Goal: Find specific page/section: Find specific page/section

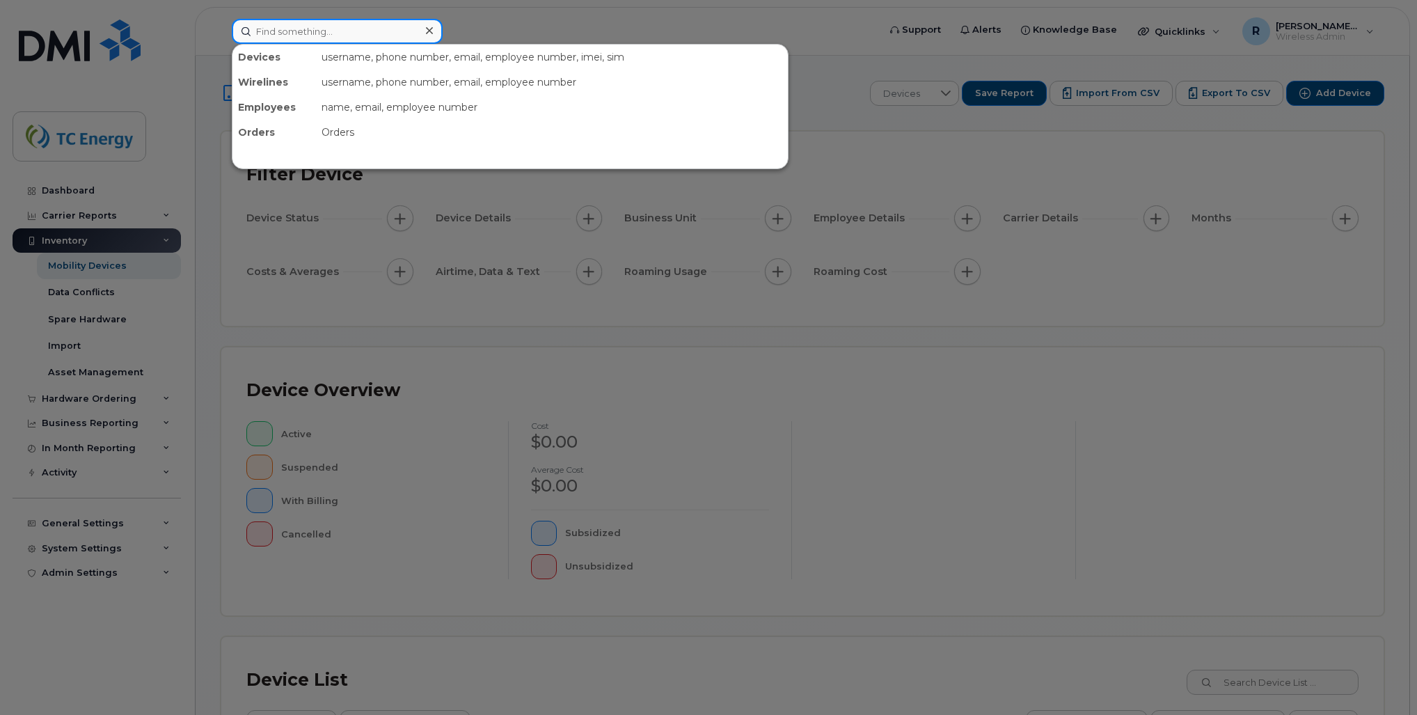
click at [336, 36] on input at bounding box center [337, 31] width 211 height 25
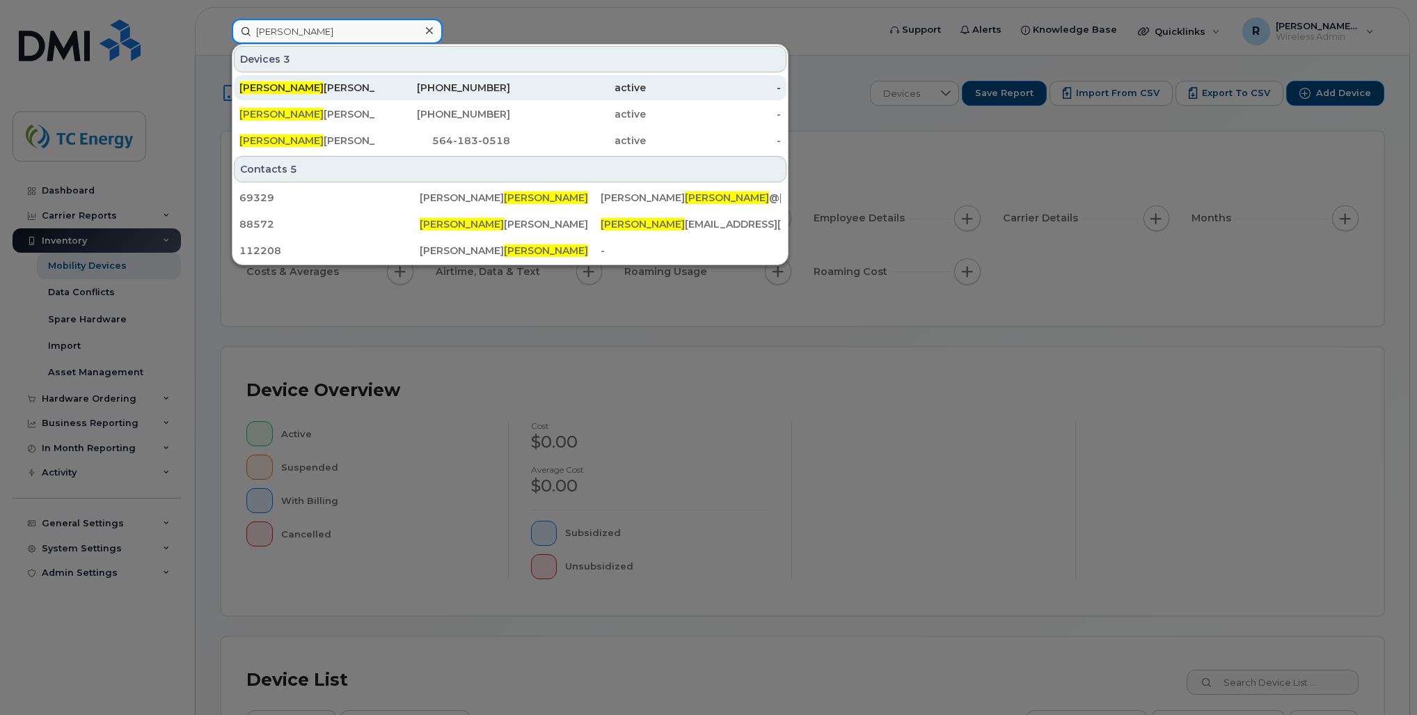
type input "hidalgo"
click at [321, 84] on div "Hidalgo Martinez" at bounding box center [307, 88] width 136 height 14
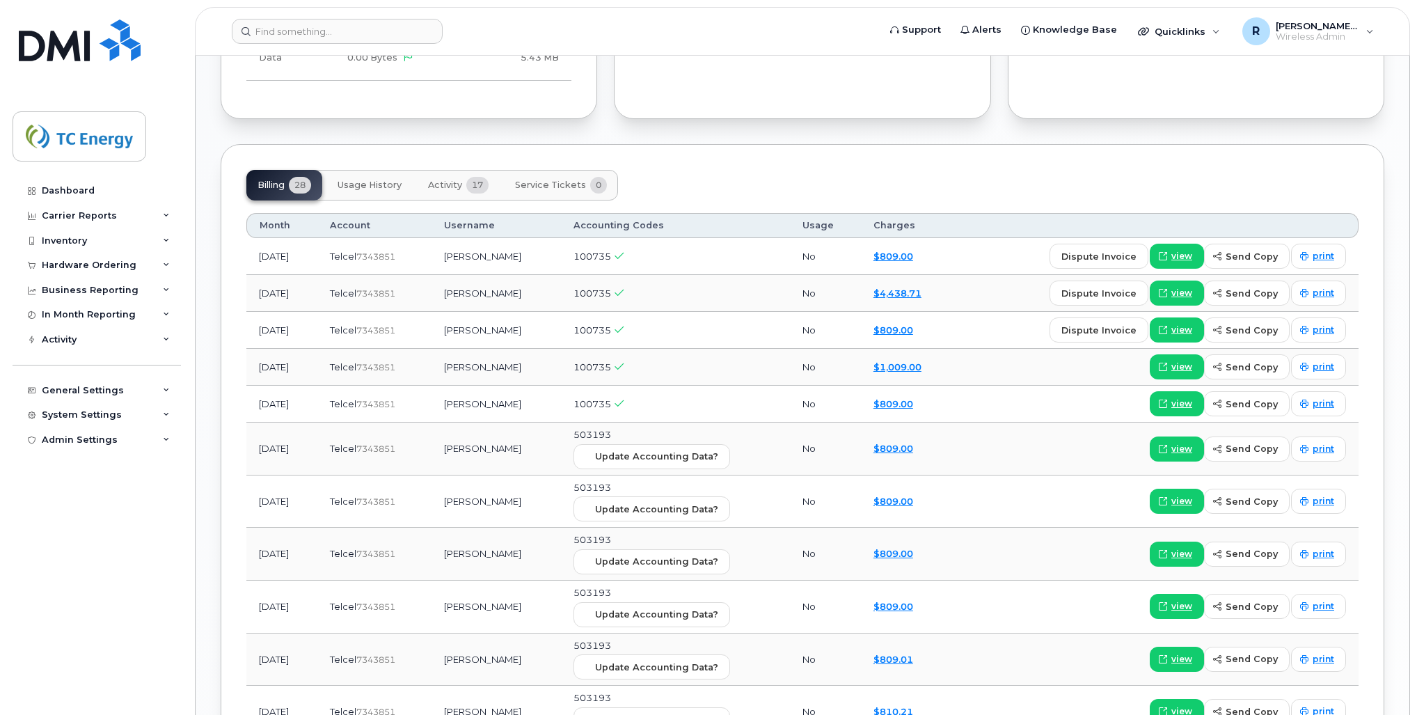
scroll to position [1448, 0]
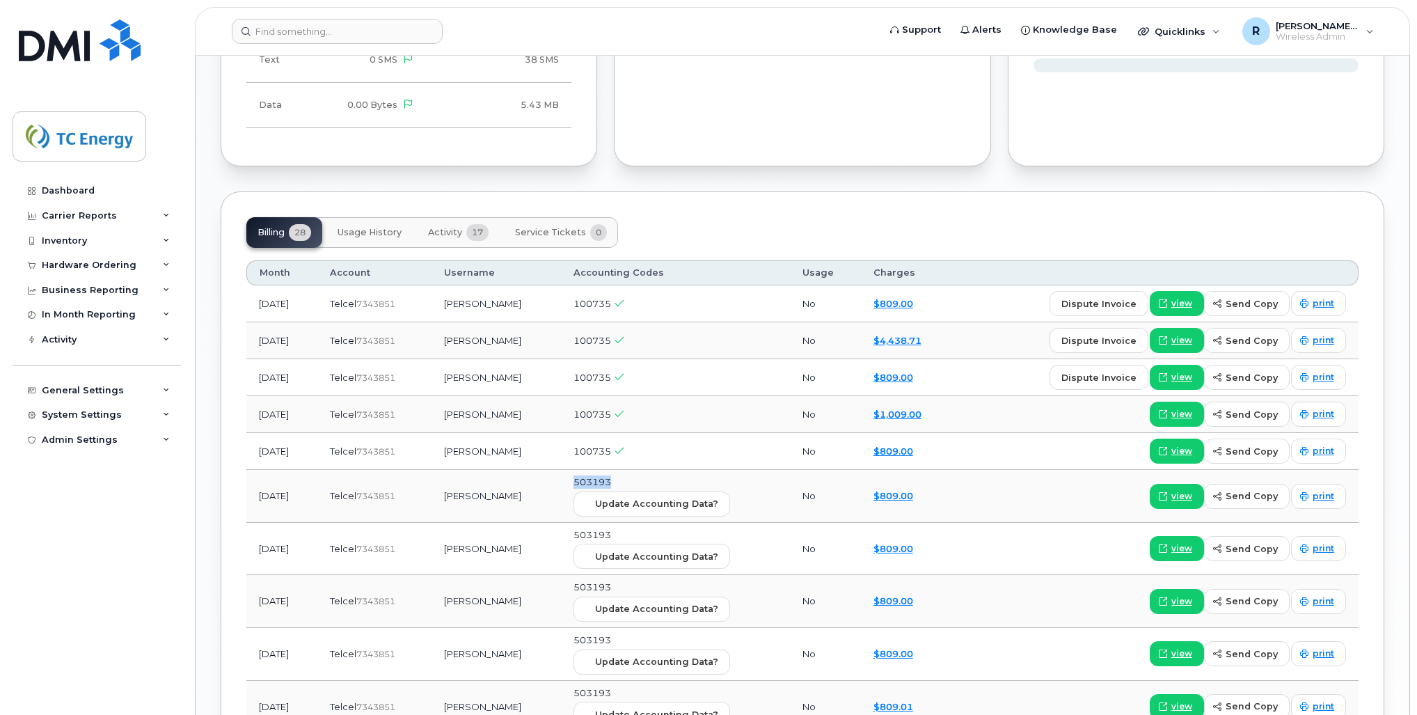
drag, startPoint x: 636, startPoint y: 479, endPoint x: 596, endPoint y: 481, distance: 40.4
click at [596, 481] on td "503193 Update Accounting Data?" at bounding box center [675, 496] width 229 height 53
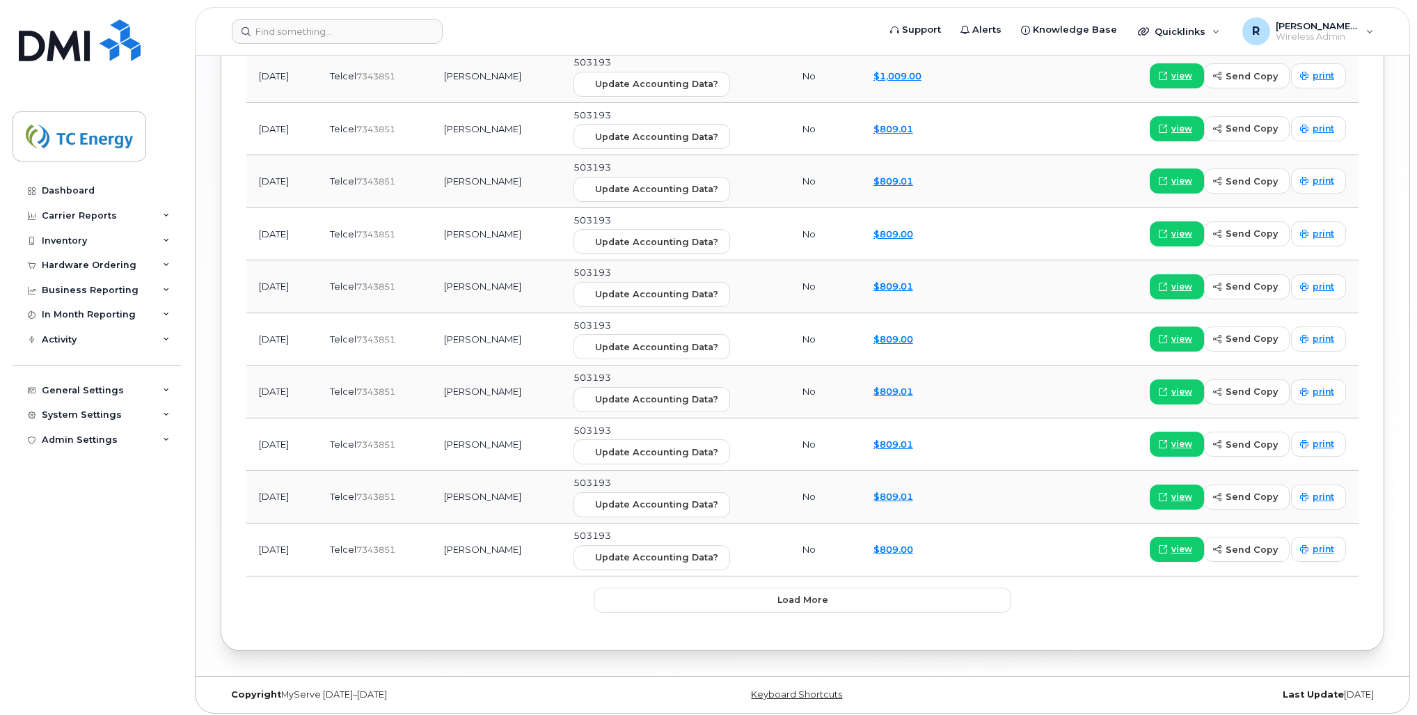
scroll to position [2394, 0]
click at [827, 592] on button "Load more" at bounding box center [803, 599] width 418 height 25
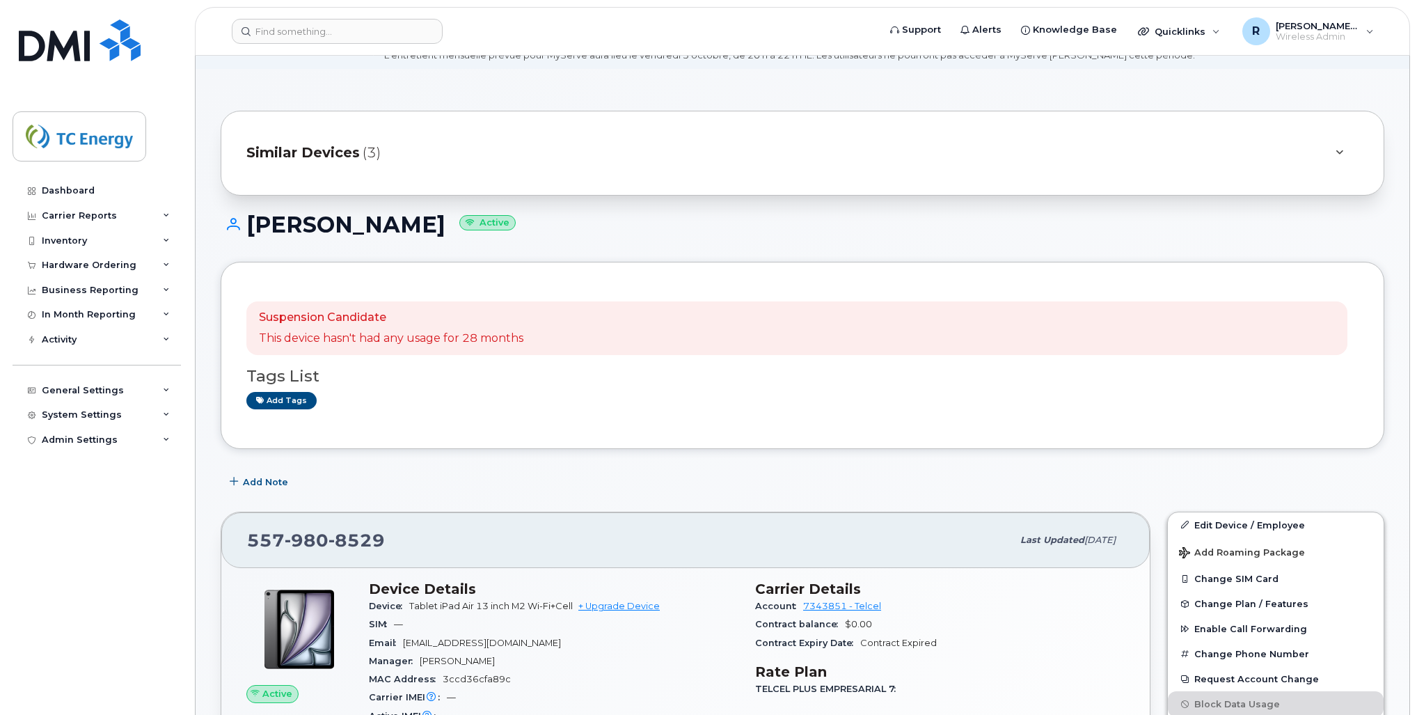
scroll to position [0, 0]
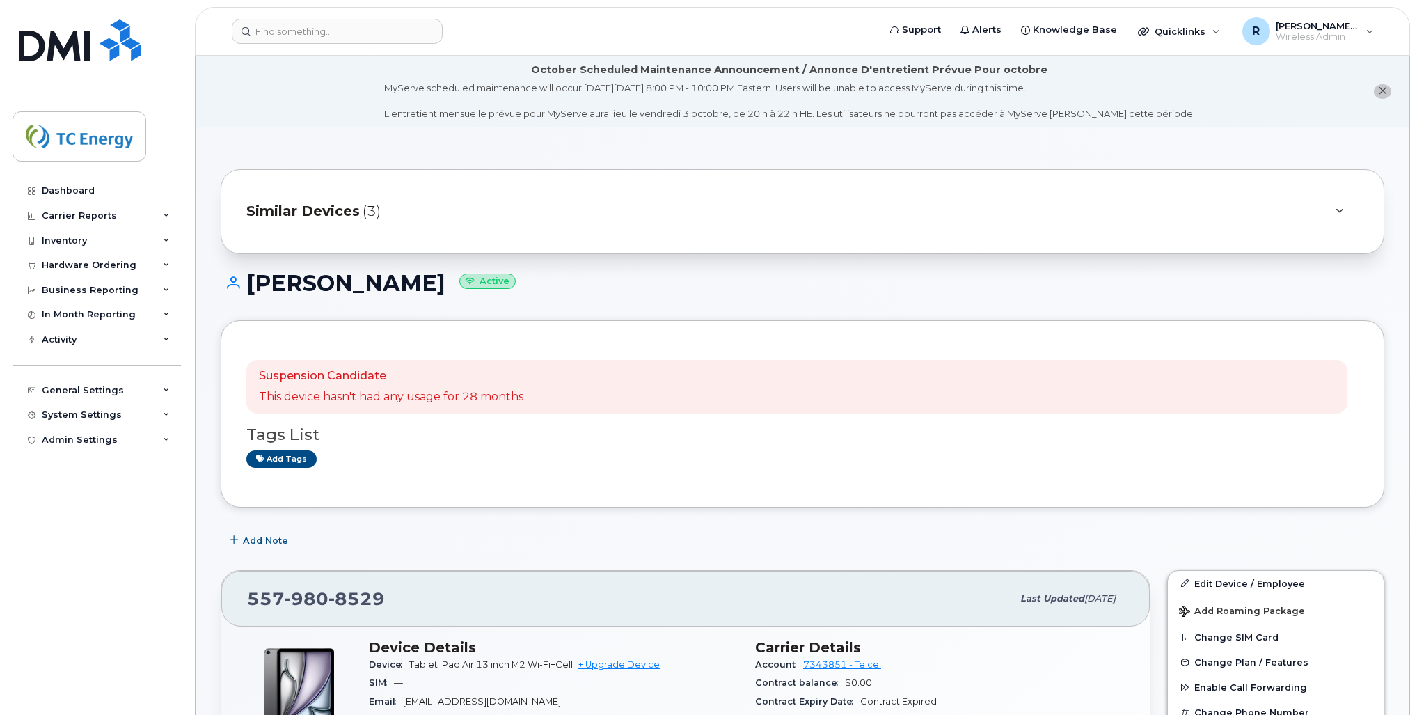
click at [313, 209] on span "Similar Devices" at bounding box center [302, 211] width 113 height 20
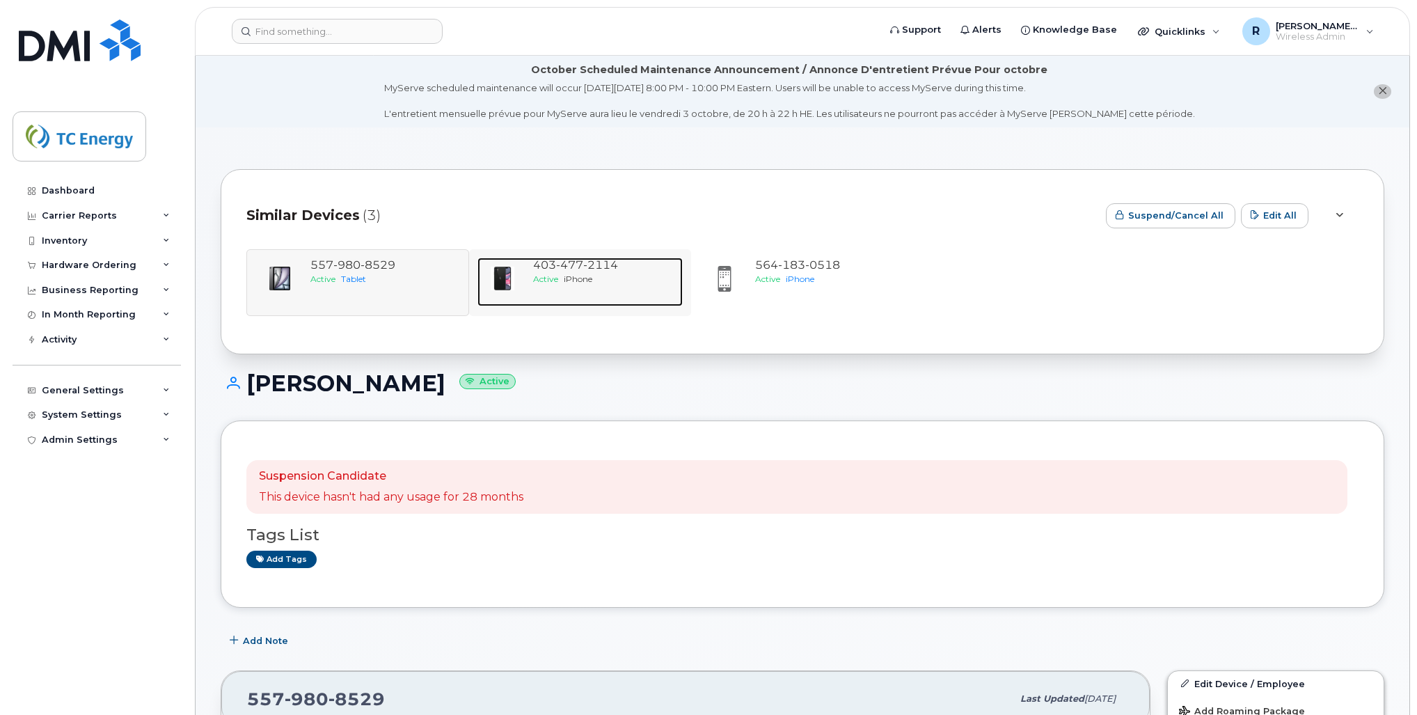
click at [576, 271] on div "403 477 2114" at bounding box center [605, 266] width 145 height 16
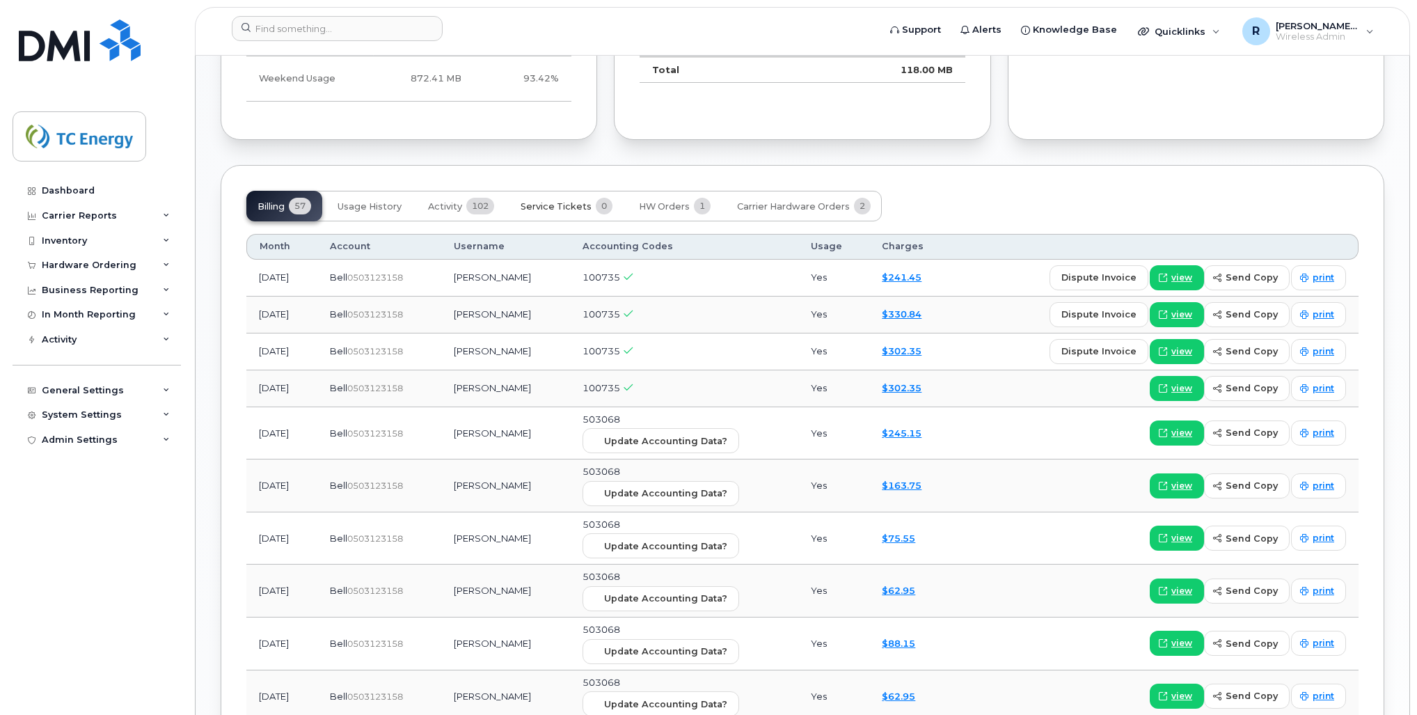
scroll to position [1324, 0]
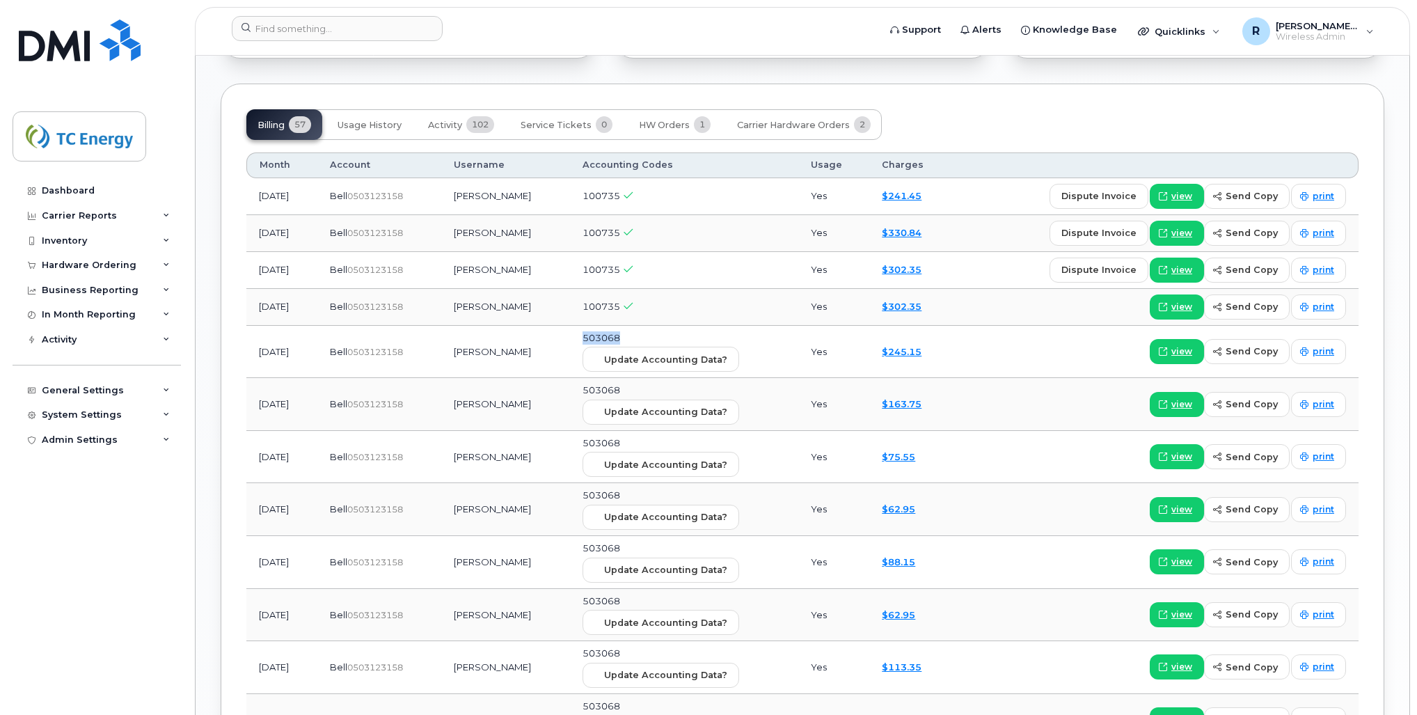
drag, startPoint x: 646, startPoint y: 335, endPoint x: 603, endPoint y: 337, distance: 43.2
click at [603, 337] on td "503068 Update Accounting Data?" at bounding box center [684, 352] width 229 height 53
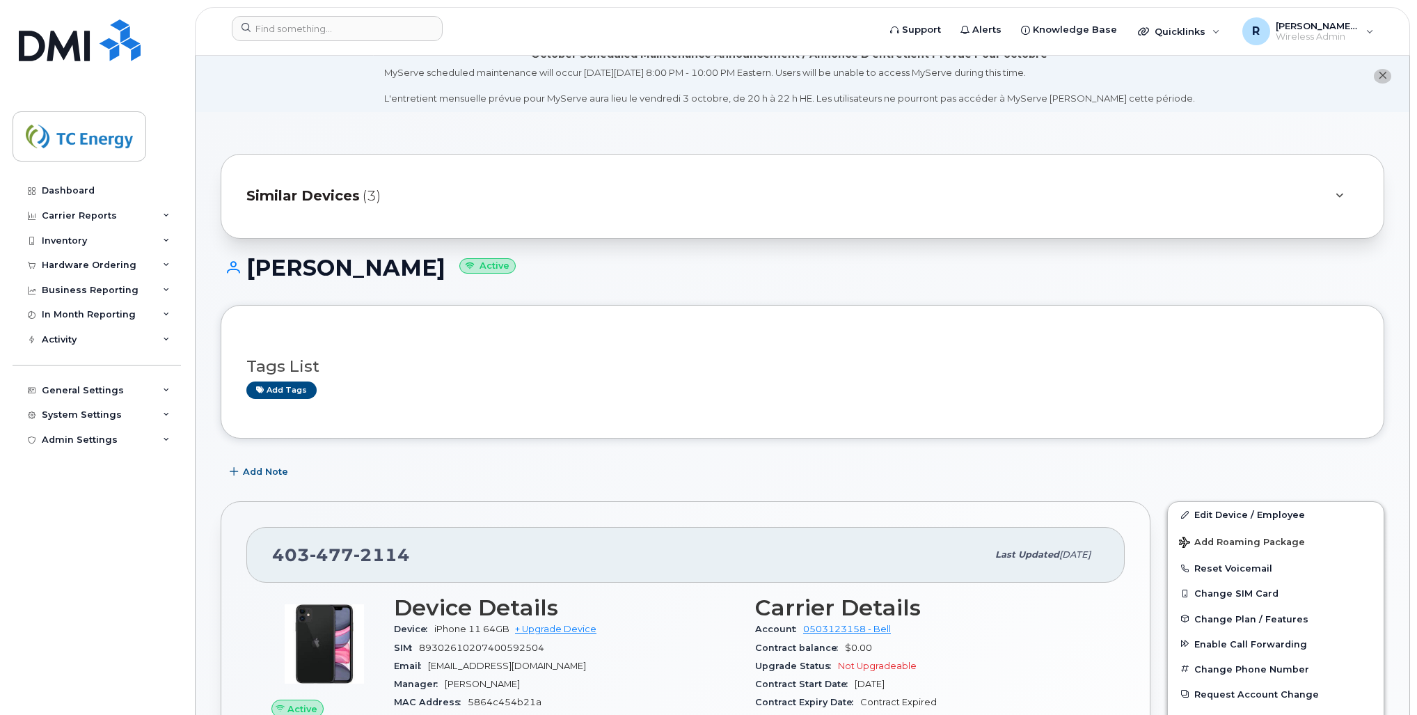
scroll to position [0, 0]
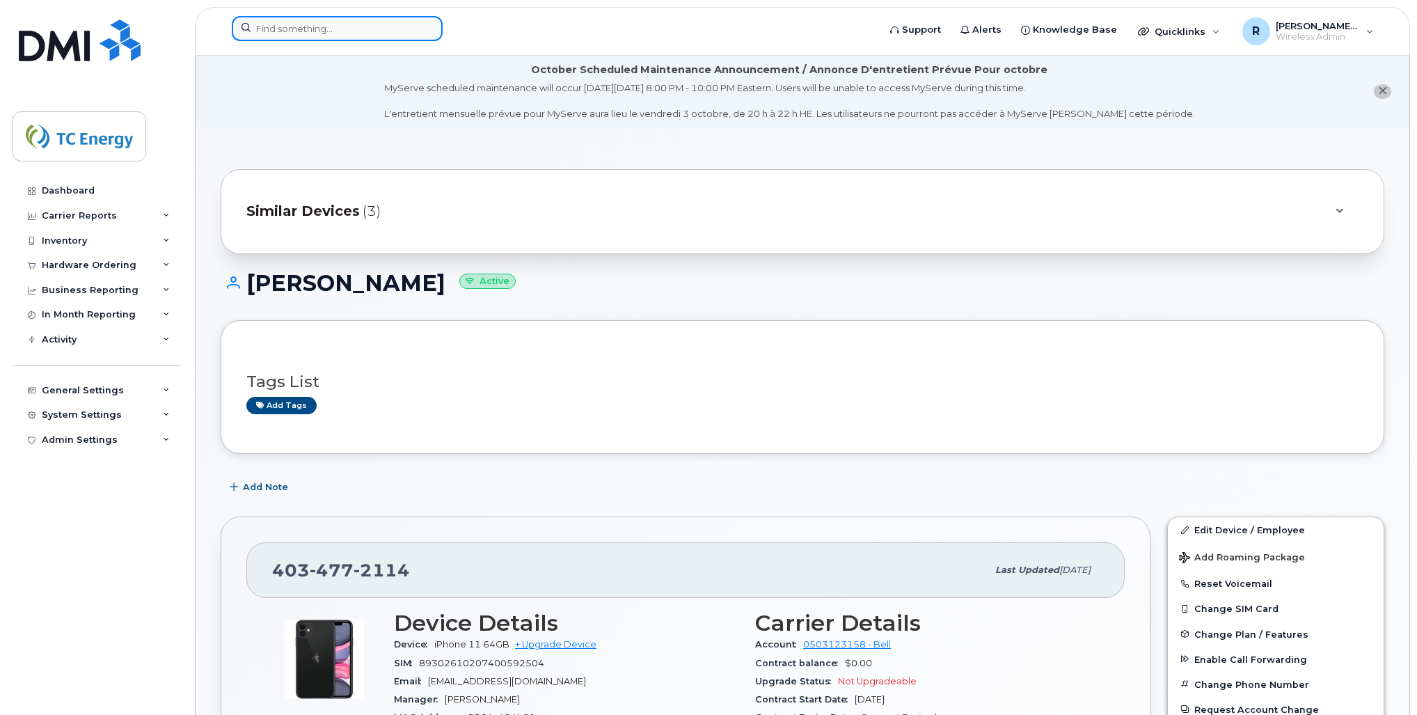
click at [370, 33] on input at bounding box center [337, 28] width 211 height 25
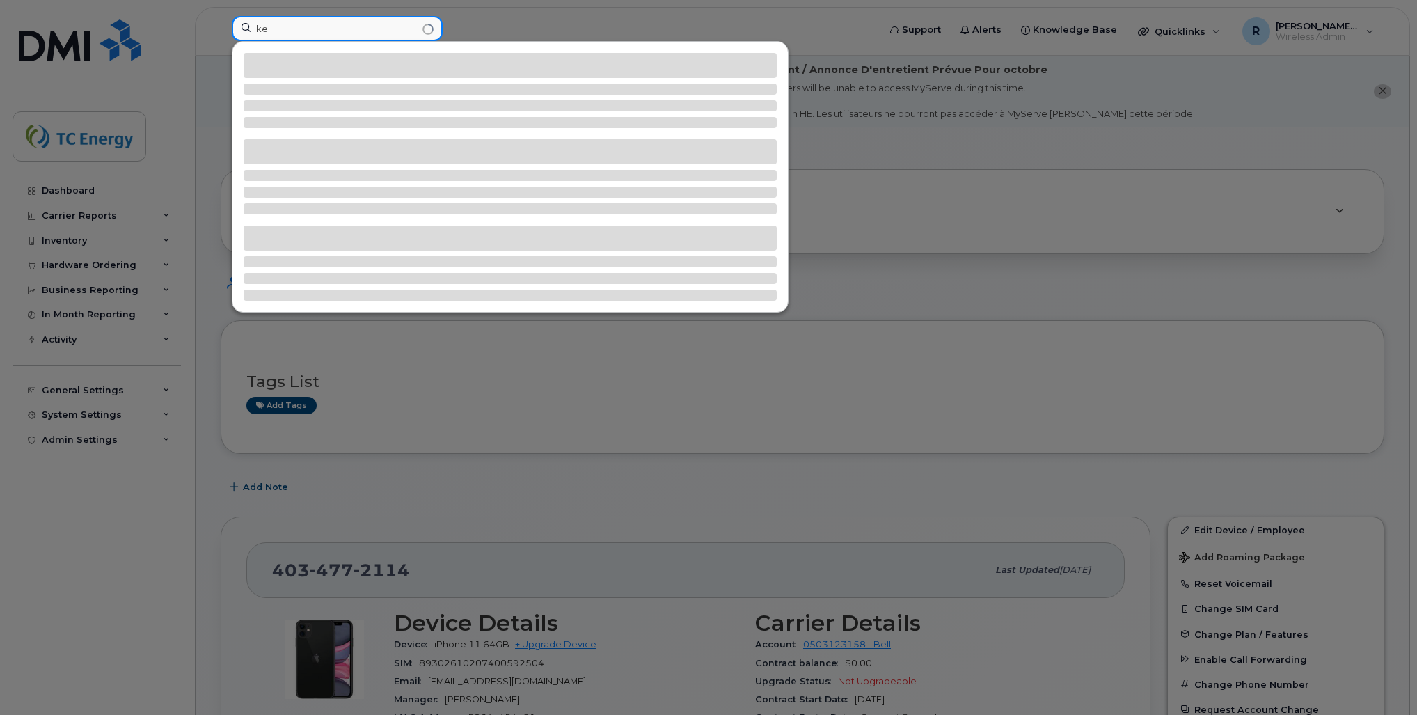
type input "k"
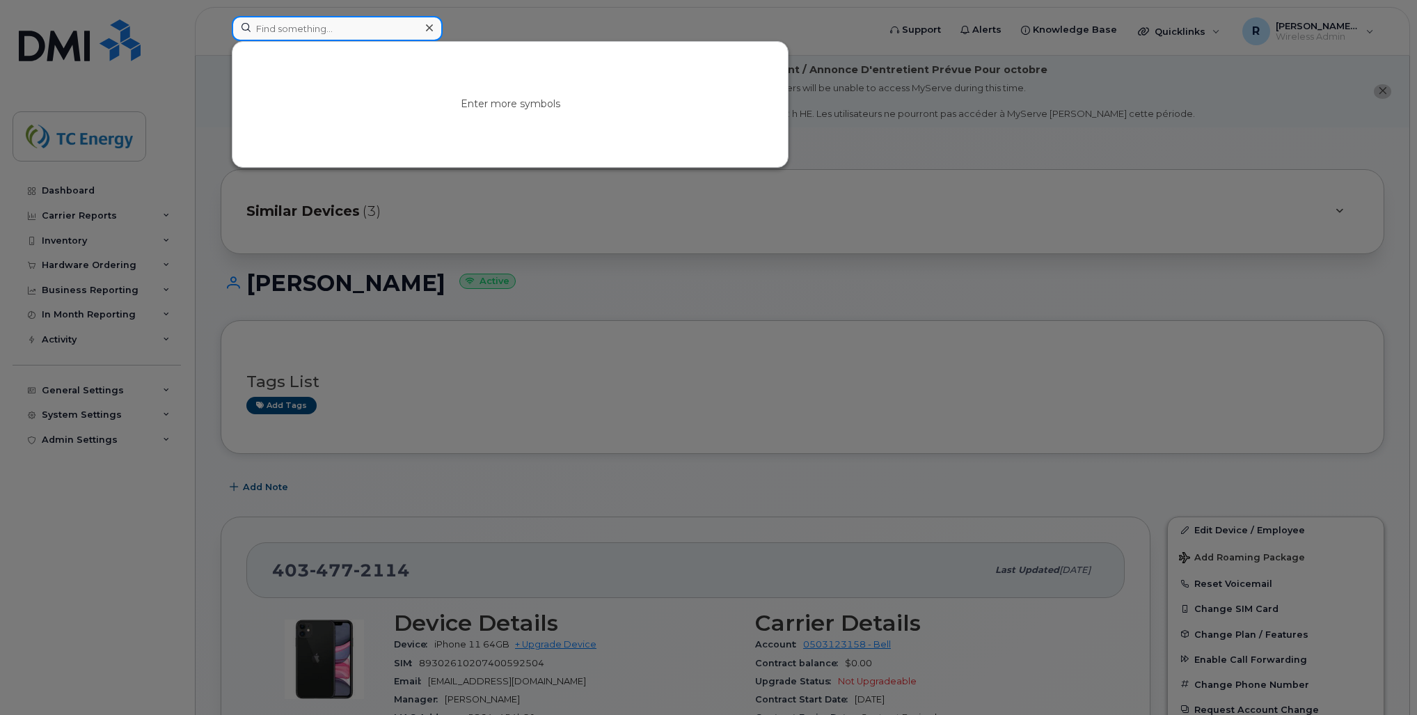
click at [362, 28] on input at bounding box center [337, 28] width 211 height 25
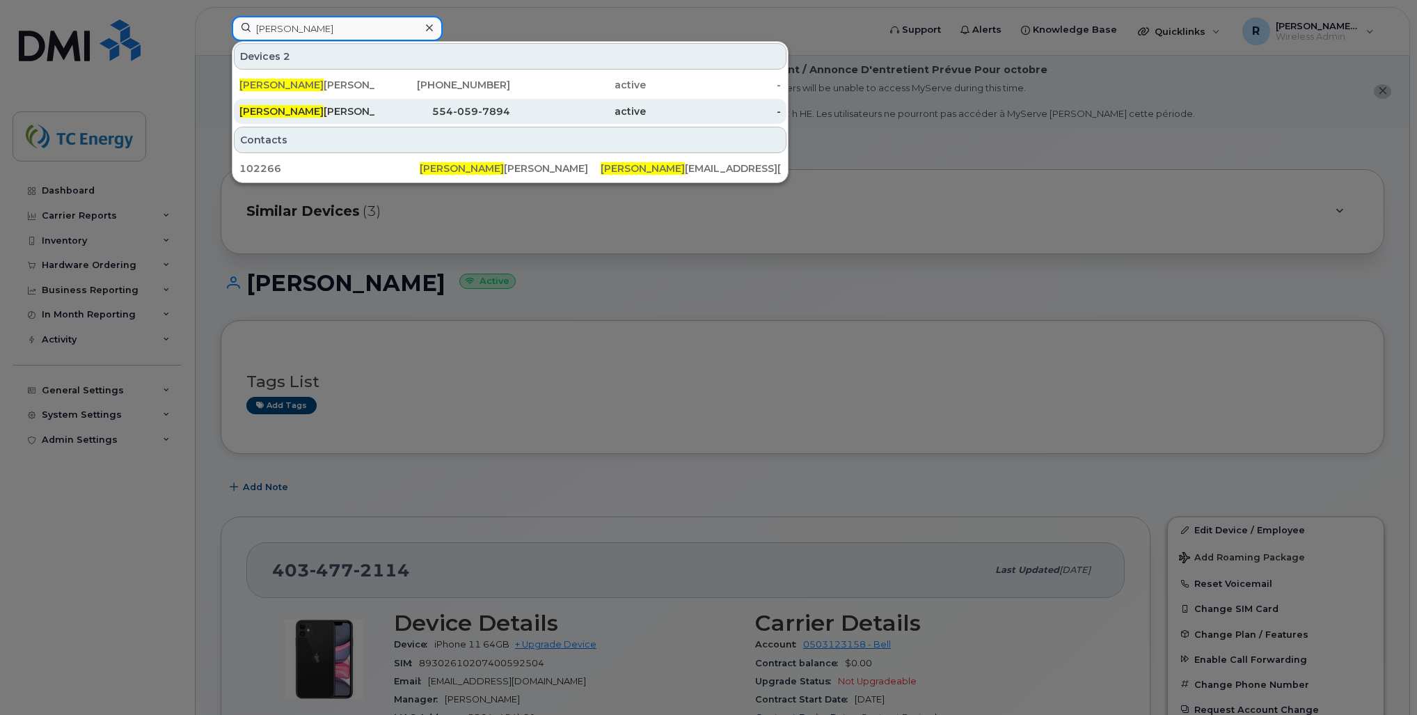
type input "keila"
click at [315, 106] on div "Keila Caridad" at bounding box center [307, 111] width 136 height 14
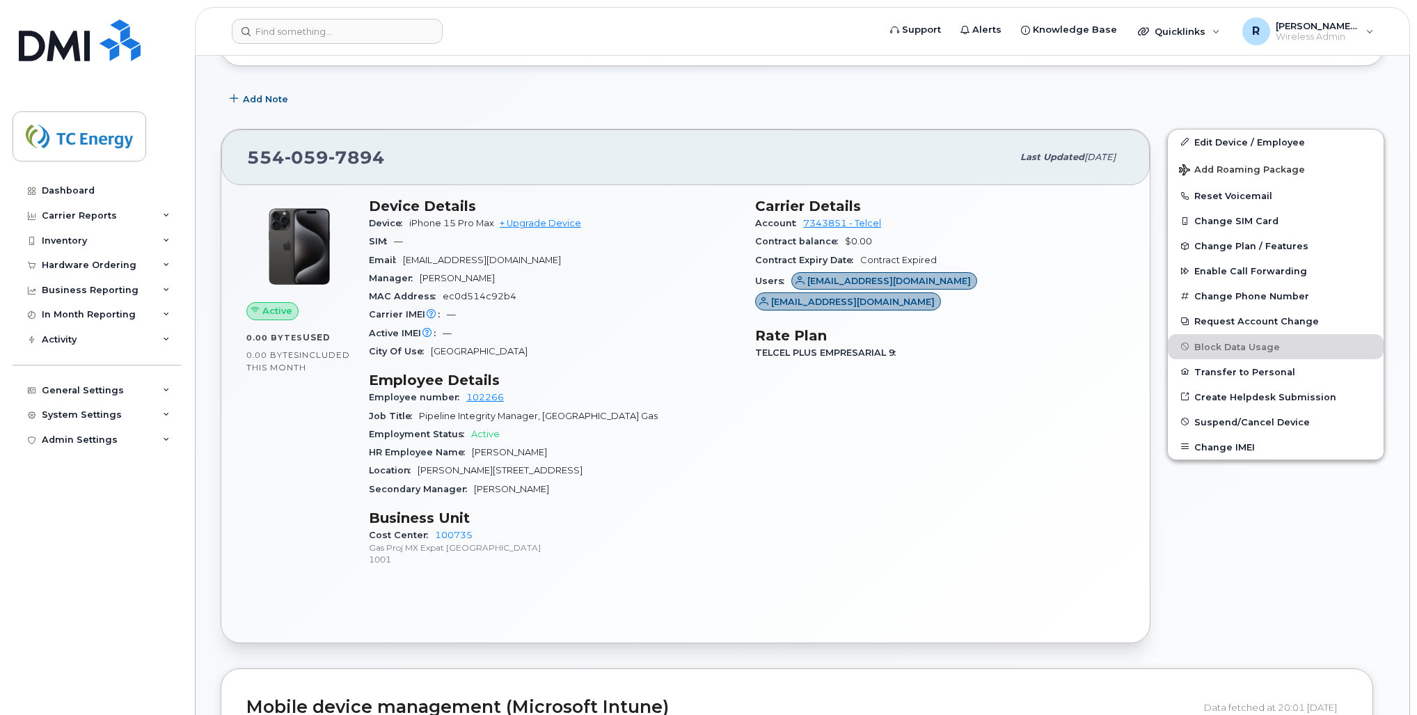
scroll to position [445, 0]
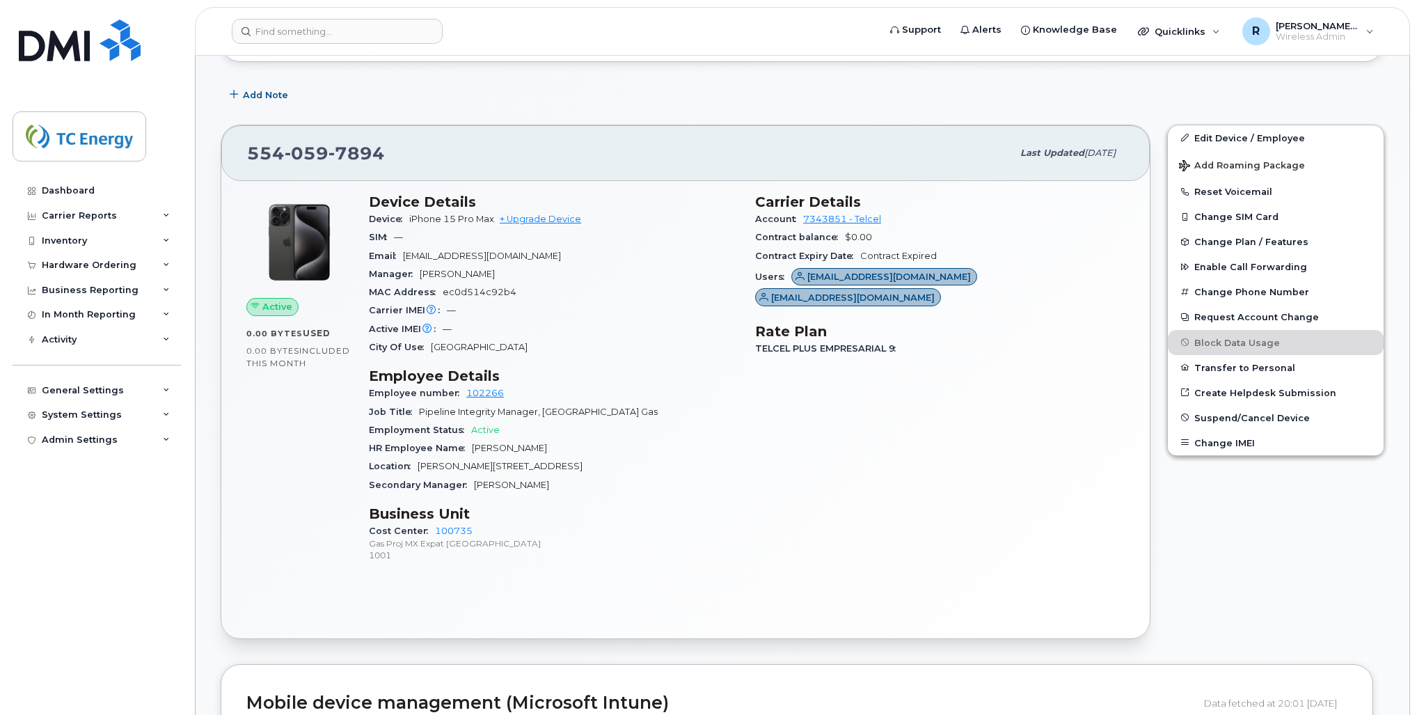
drag, startPoint x: 420, startPoint y: 273, endPoint x: 569, endPoint y: 268, distance: 148.3
click at [569, 268] on div "Manager [PERSON_NAME]" at bounding box center [554, 274] width 370 height 18
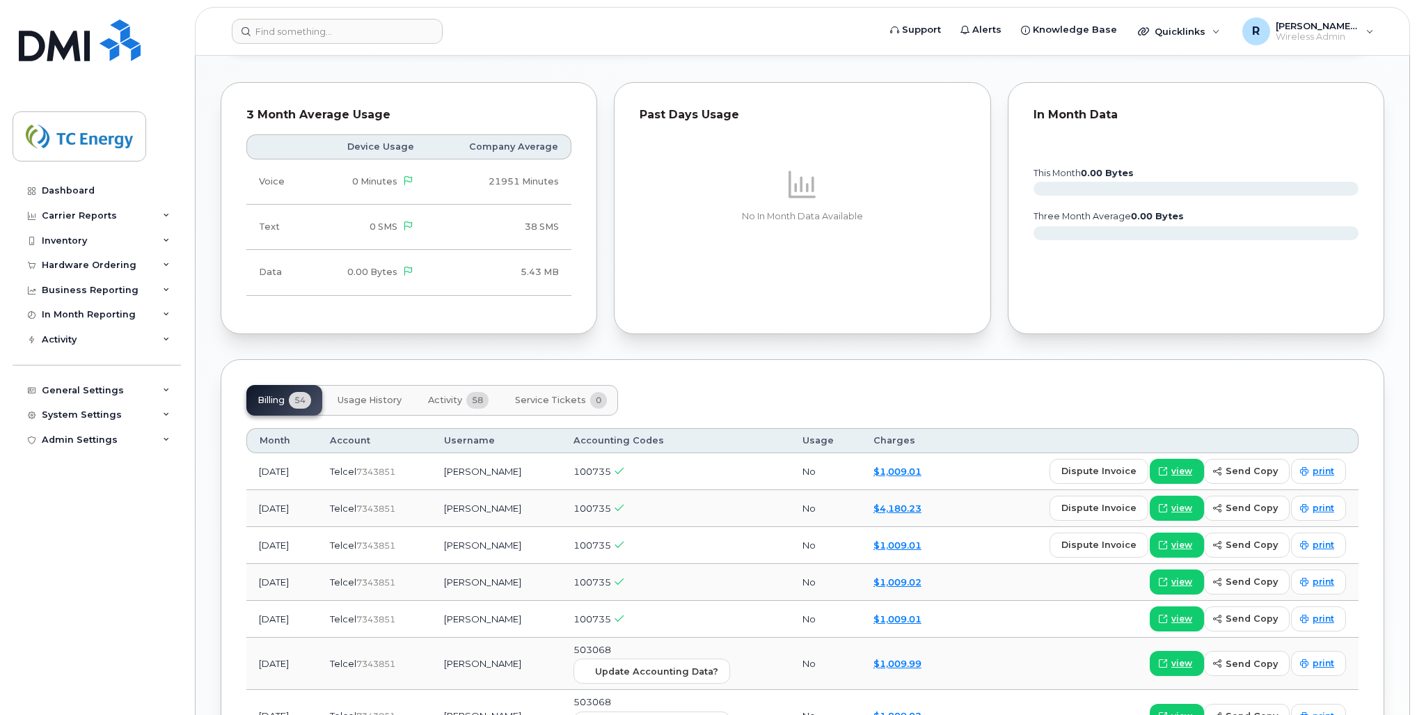
scroll to position [1448, 0]
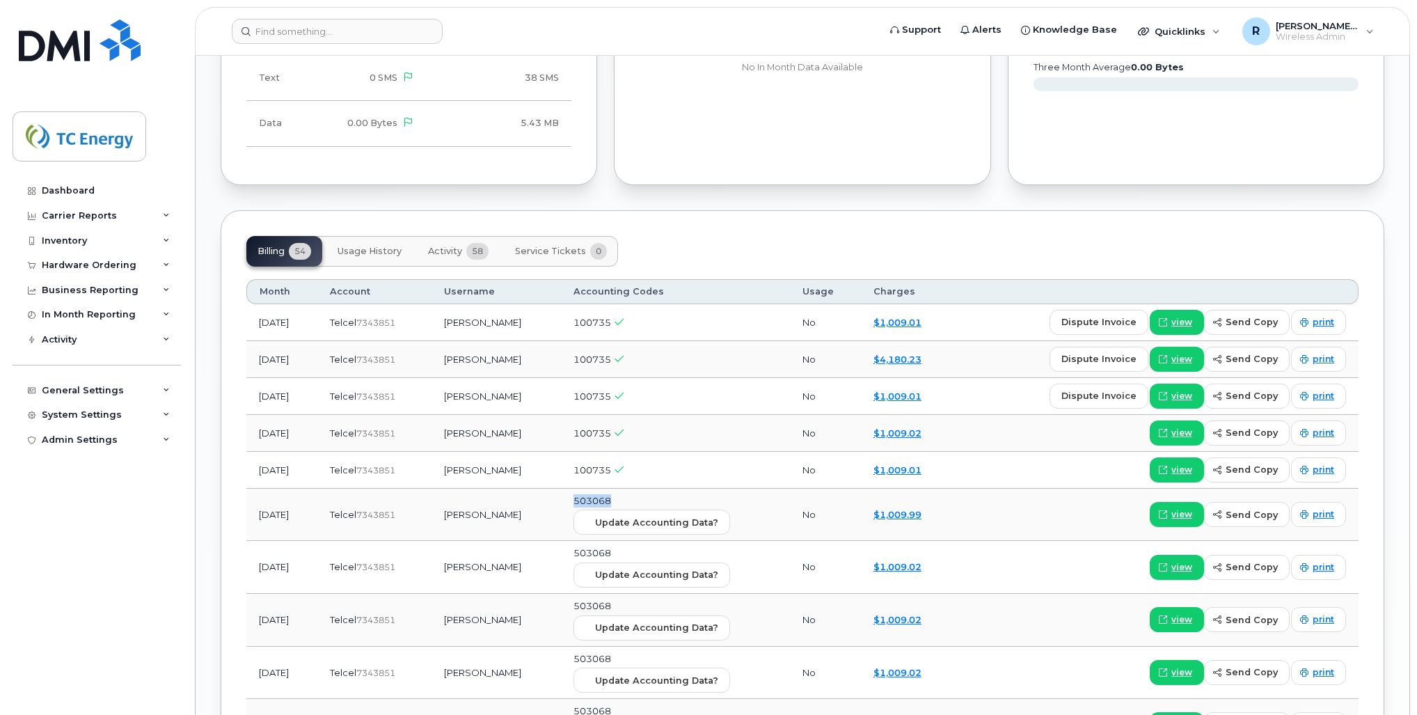
drag, startPoint x: 618, startPoint y: 499, endPoint x: 577, endPoint y: 500, distance: 41.1
click at [577, 500] on td "503068 Update Accounting Data?" at bounding box center [675, 515] width 229 height 53
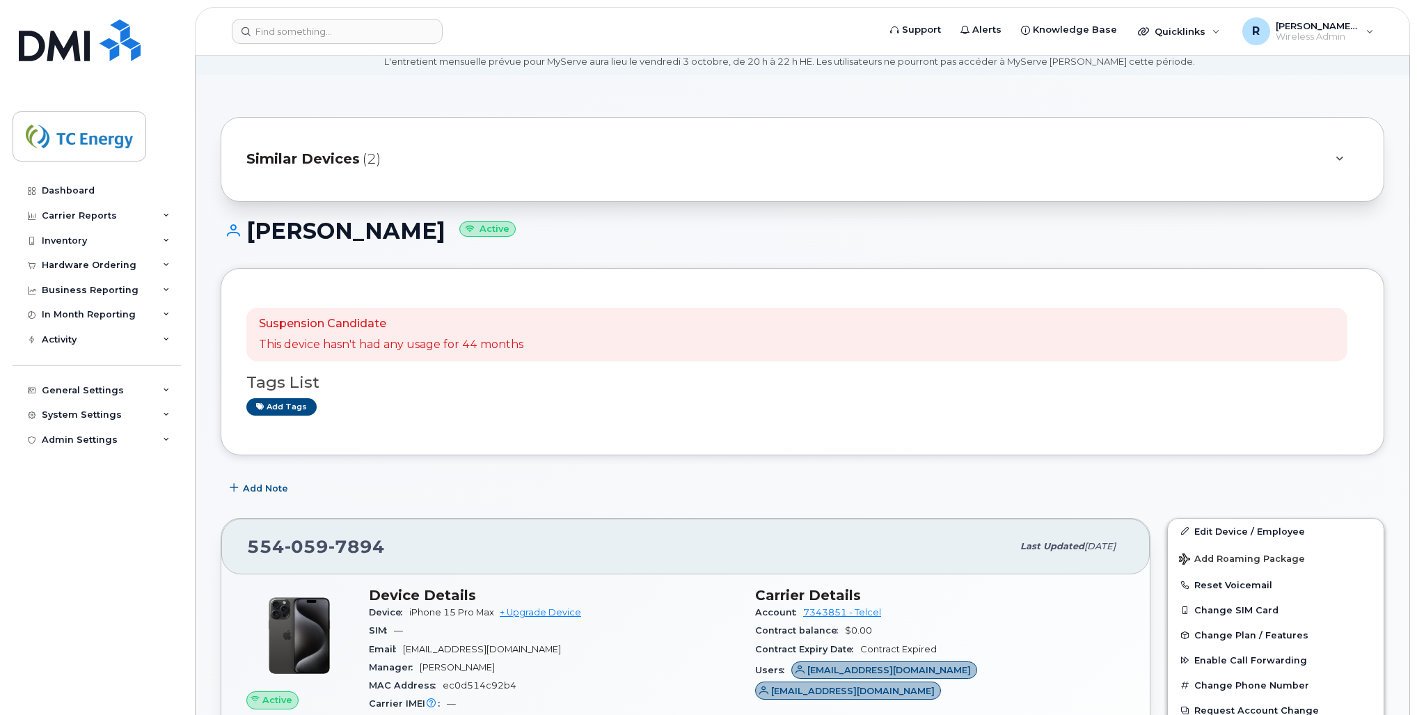
scroll to position [0, 0]
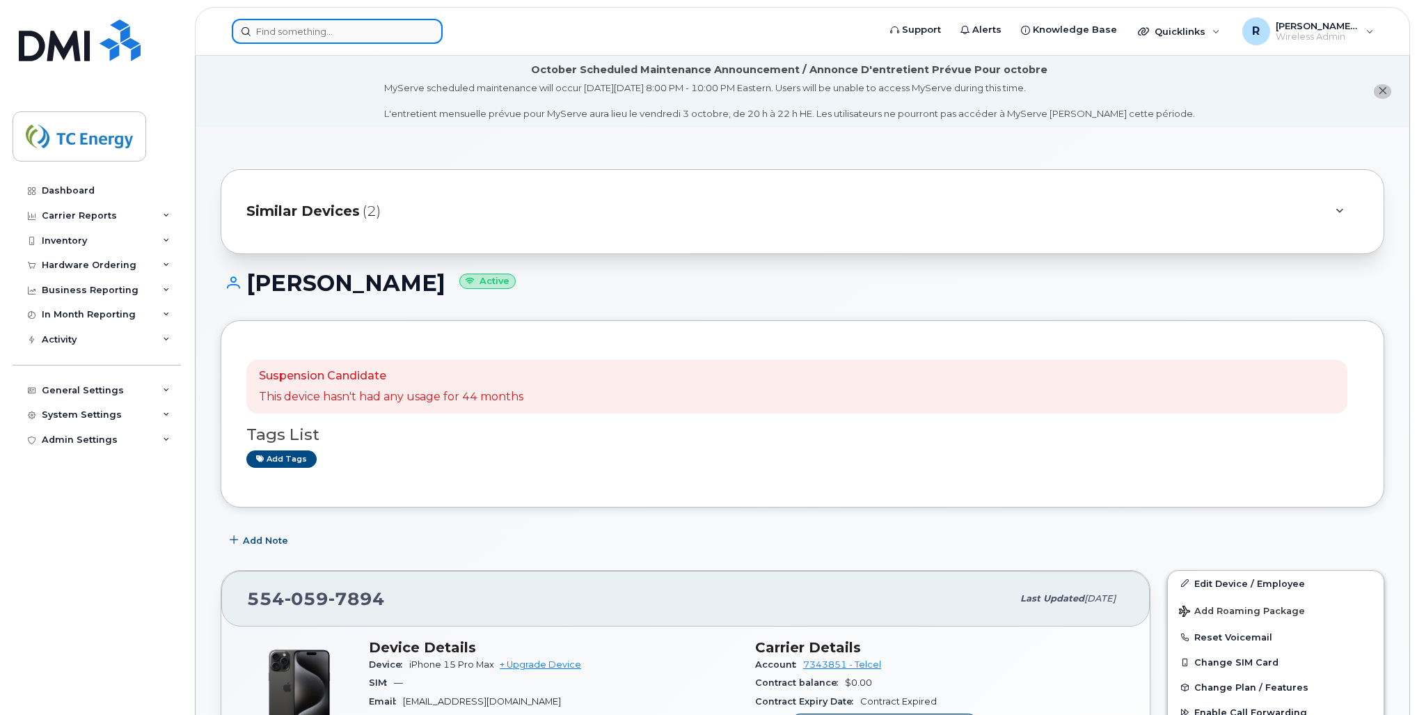
click at [328, 34] on input at bounding box center [337, 31] width 211 height 25
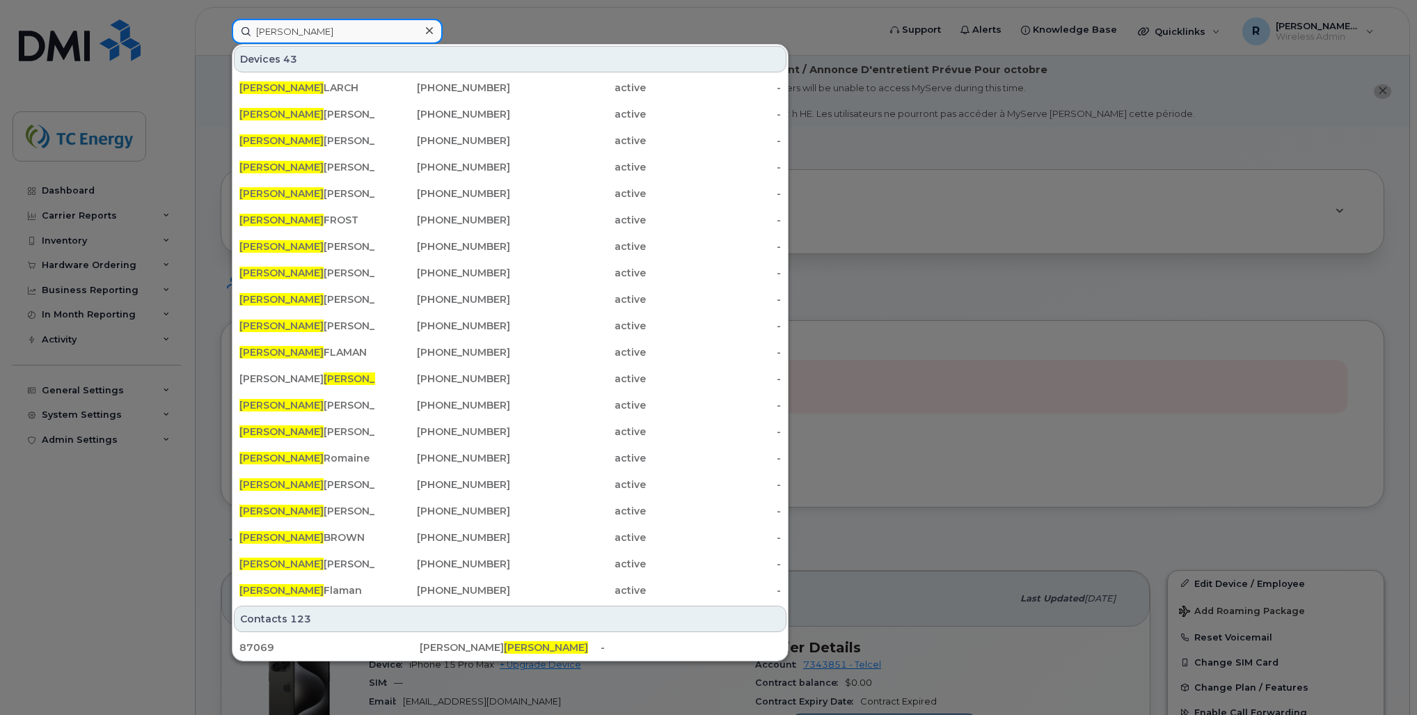
drag, startPoint x: 326, startPoint y: 37, endPoint x: 165, endPoint y: 25, distance: 161.2
click at [221, 25] on div "gregory Devices 43 GREGORY LARCH 304-549-8675 active - GREGORY PYLES TRANSCANAD…" at bounding box center [551, 31] width 660 height 25
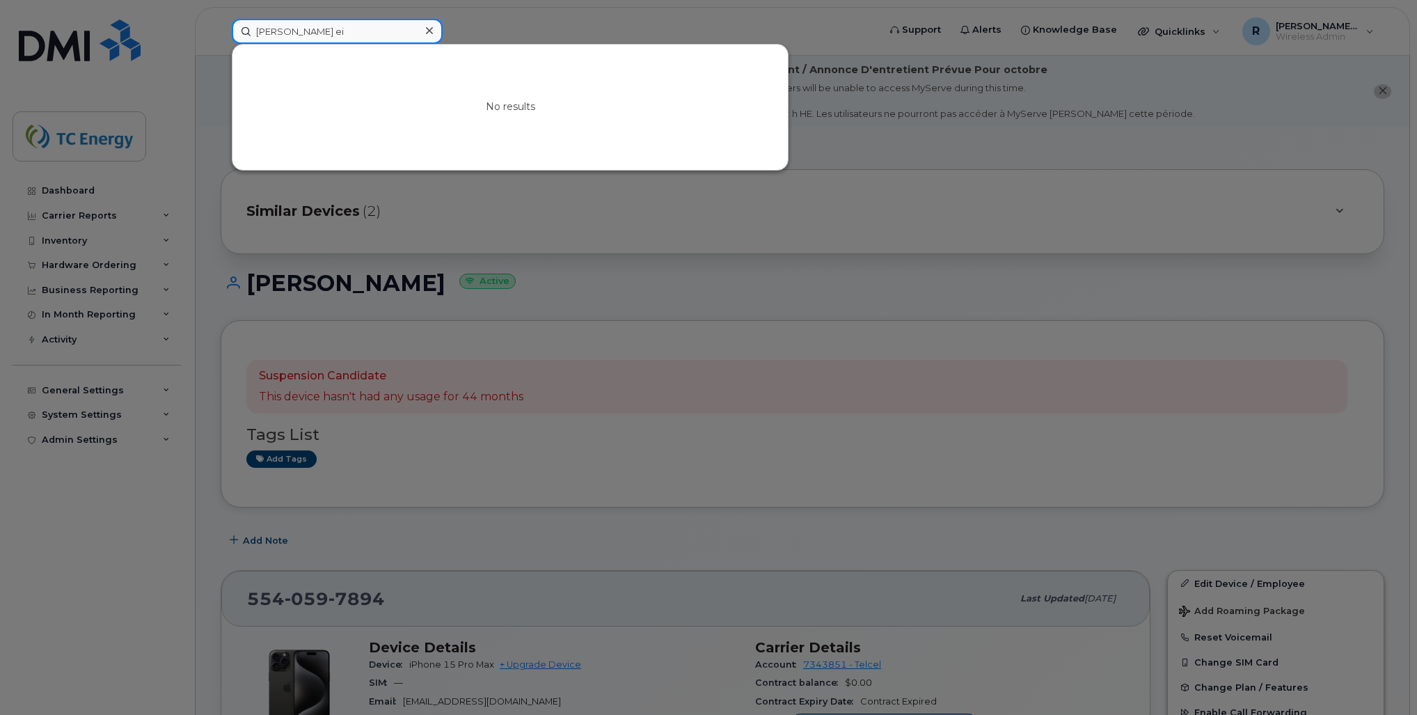
click at [262, 35] on input "avelardo ei" at bounding box center [337, 31] width 211 height 25
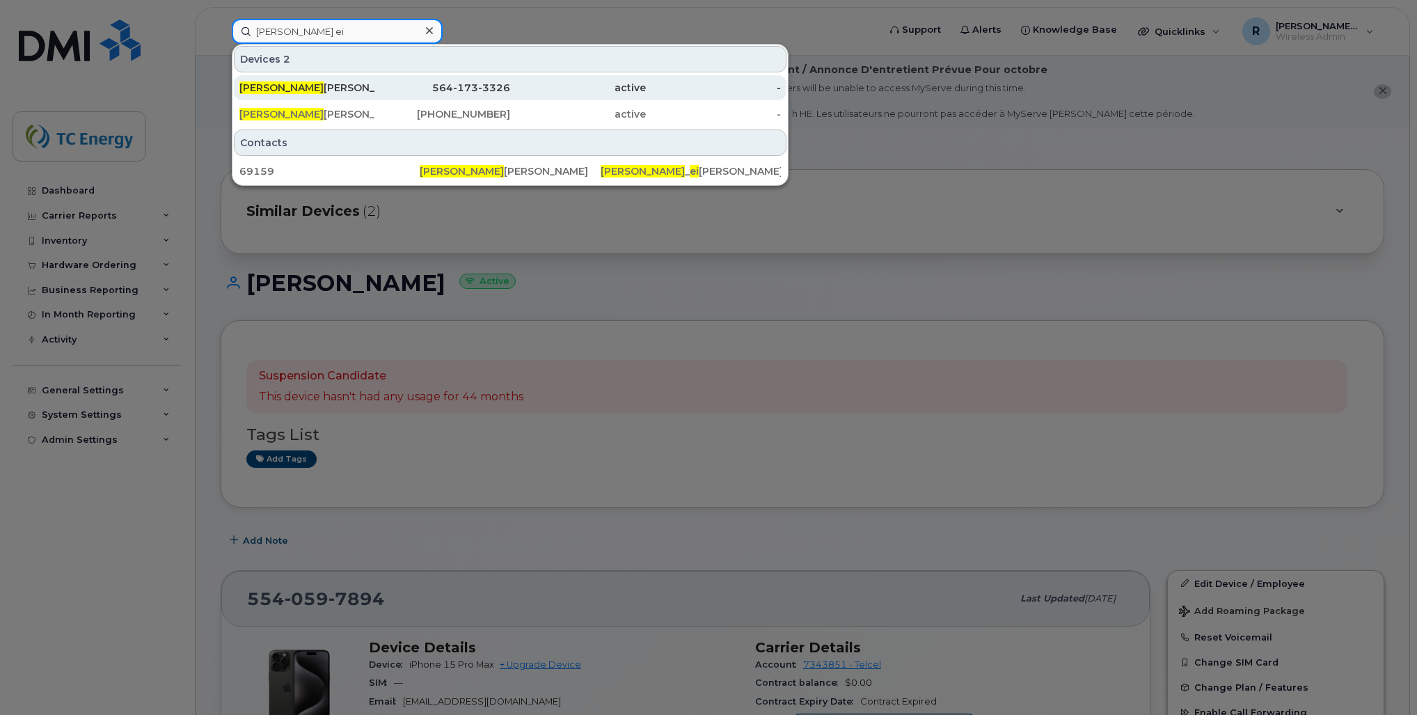
type input "abelardo ei"
click at [315, 91] on div "Abelardo Ei jesser" at bounding box center [307, 88] width 136 height 14
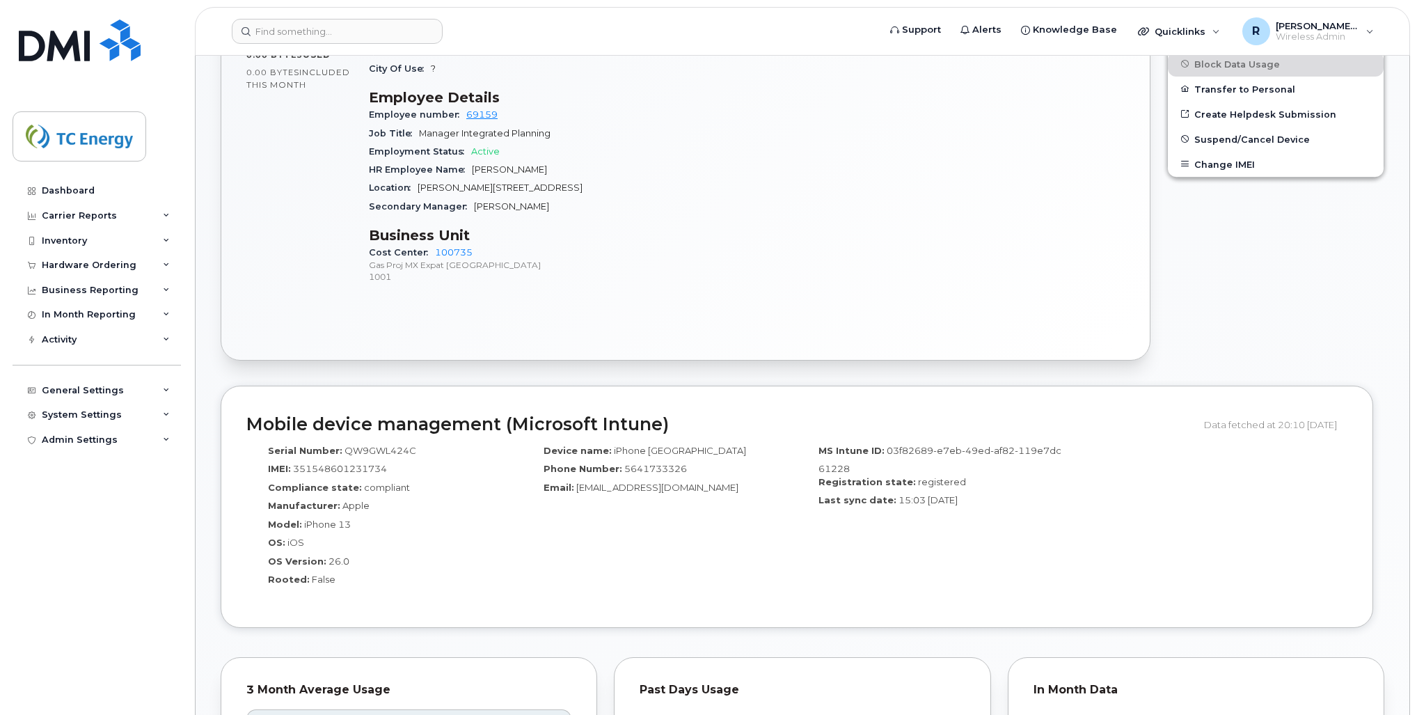
scroll to position [557, 0]
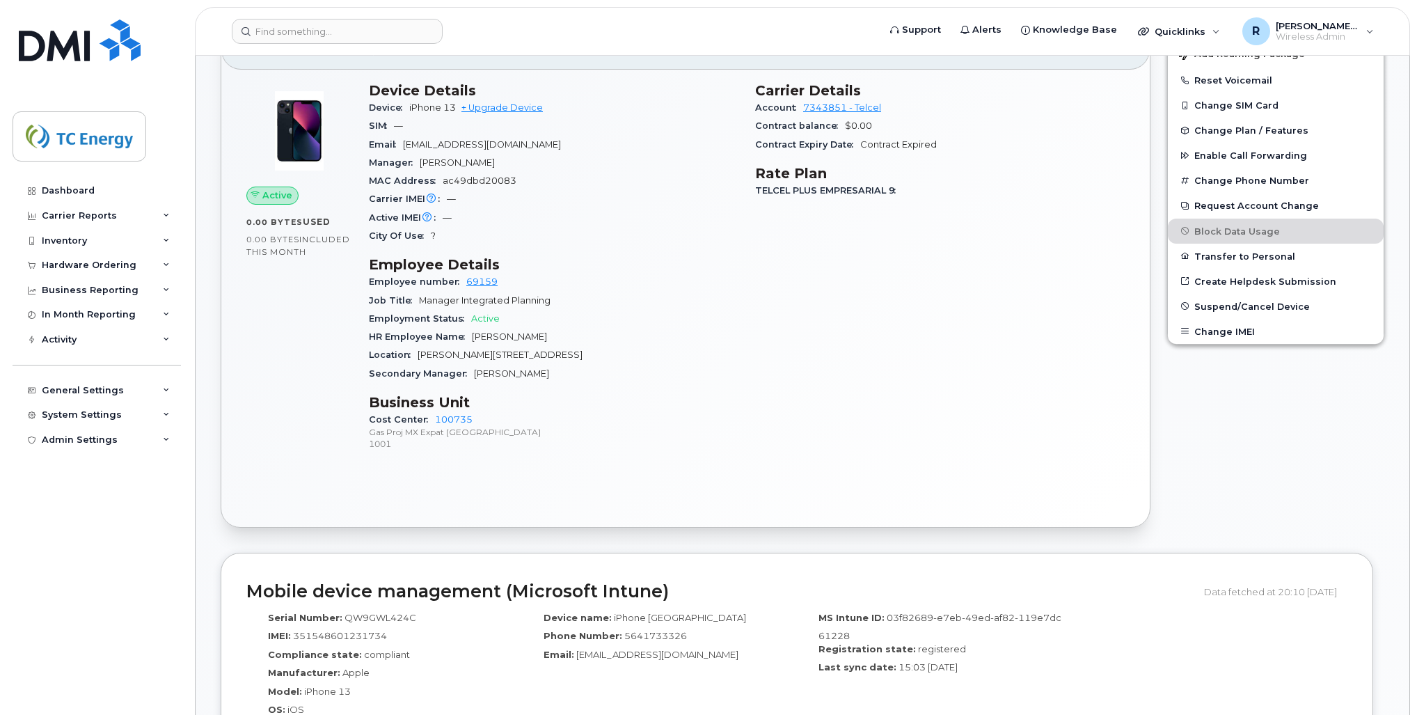
drag, startPoint x: 423, startPoint y: 161, endPoint x: 545, endPoint y: 157, distance: 121.9
click at [545, 157] on div "Manager Tonatiuh Gutierrez Aguirre" at bounding box center [554, 163] width 370 height 18
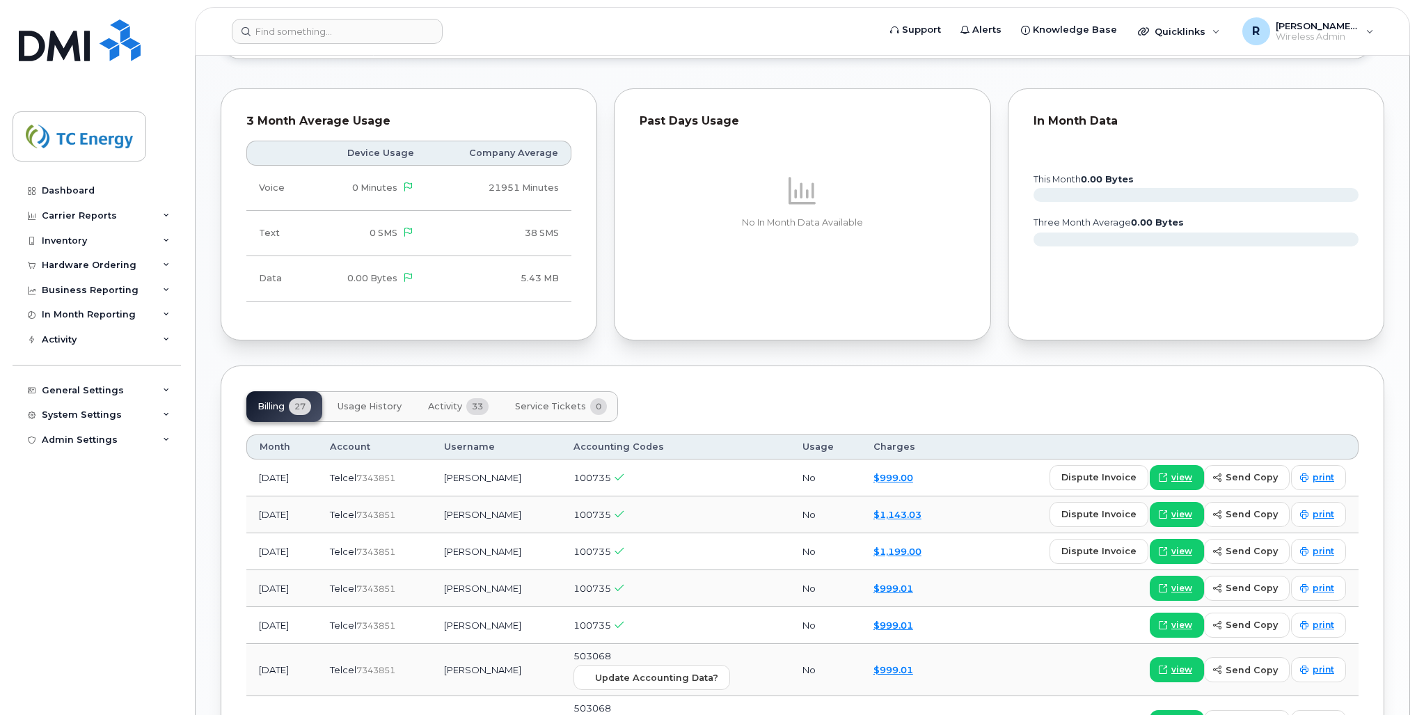
scroll to position [1392, 0]
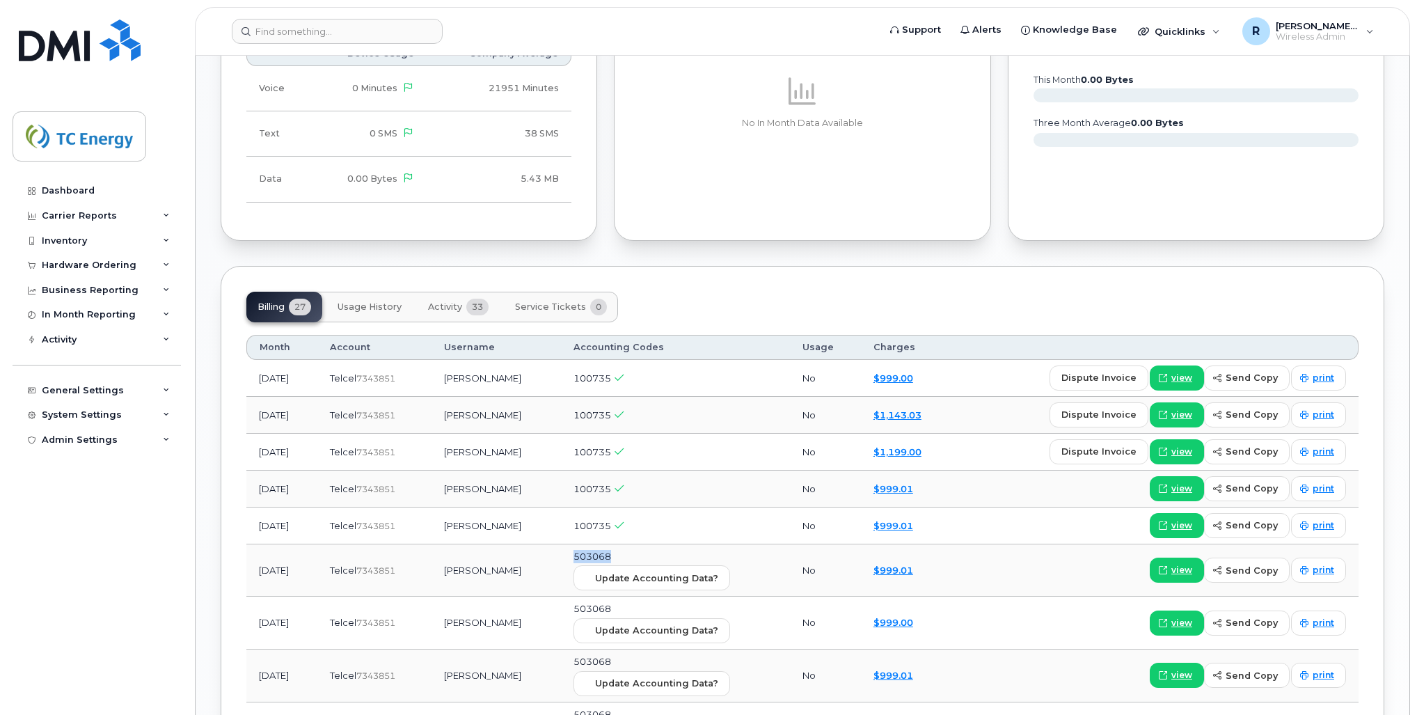
drag, startPoint x: 637, startPoint y: 555, endPoint x: 596, endPoint y: 555, distance: 41.8
click at [596, 555] on td "503068 Update Accounting Data?" at bounding box center [675, 570] width 229 height 53
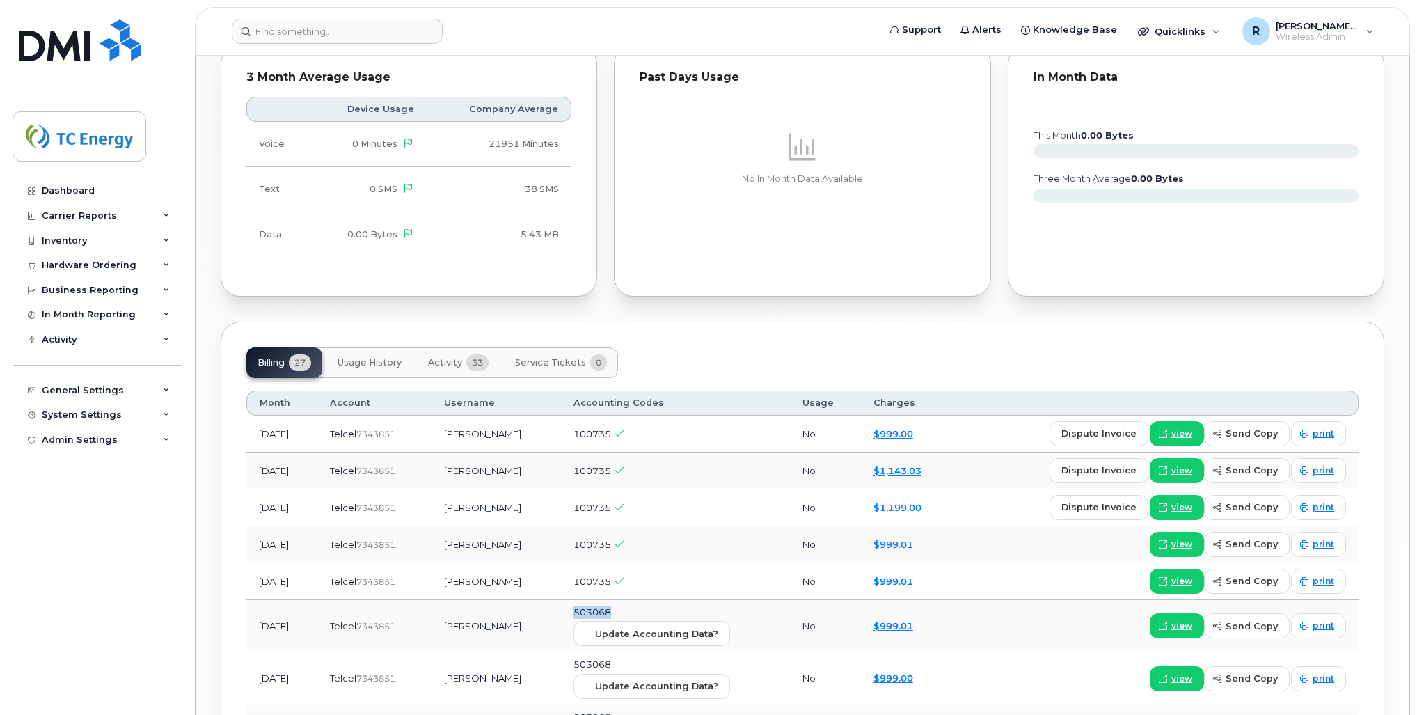
click at [635, 611] on td "503068 Update Accounting Data?" at bounding box center [675, 626] width 229 height 53
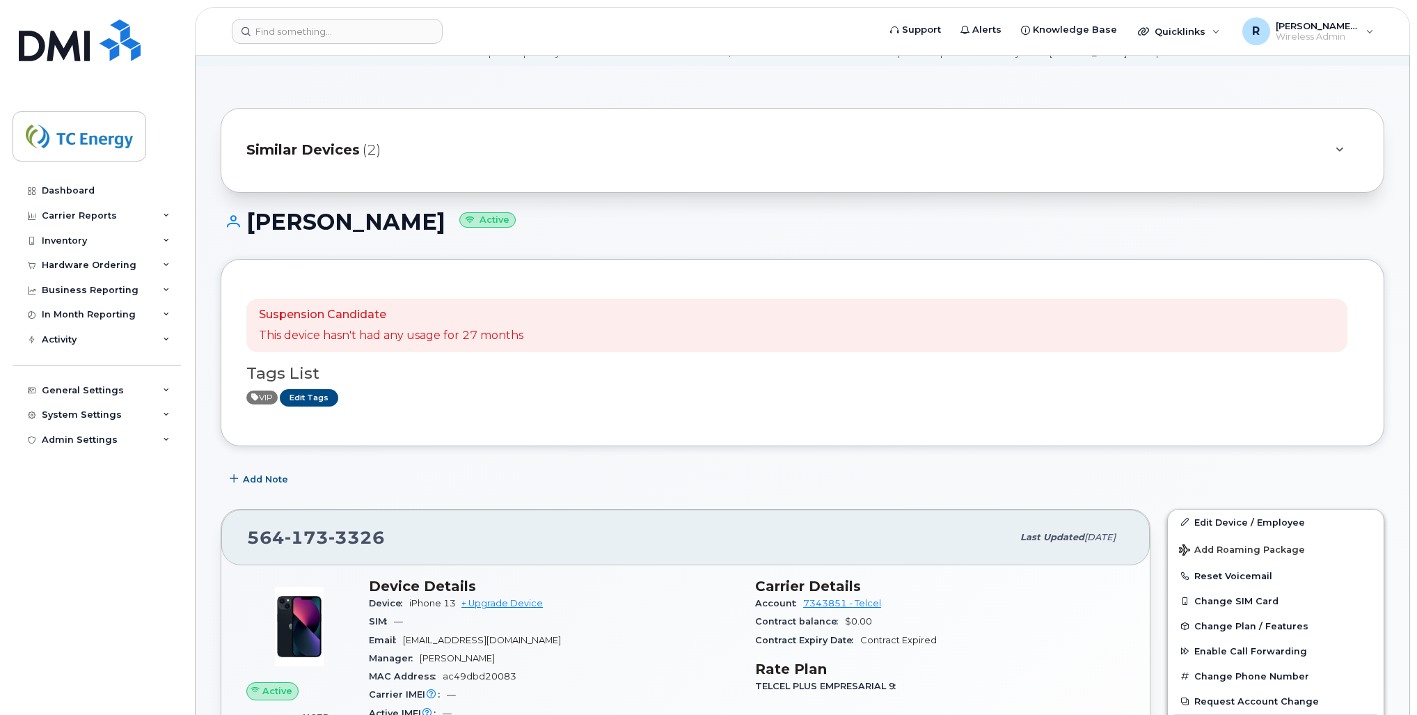
scroll to position [0, 0]
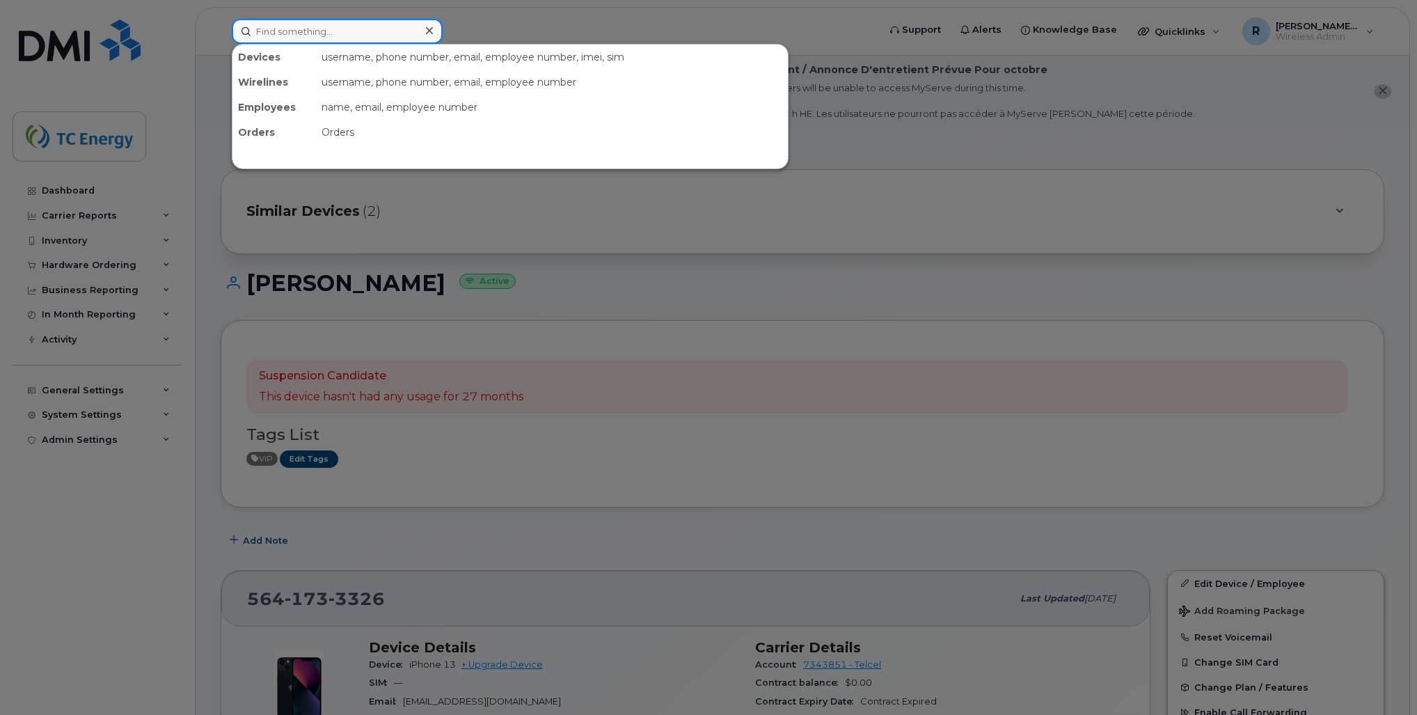
click at [301, 28] on input at bounding box center [337, 31] width 211 height 25
paste input "5651184884"
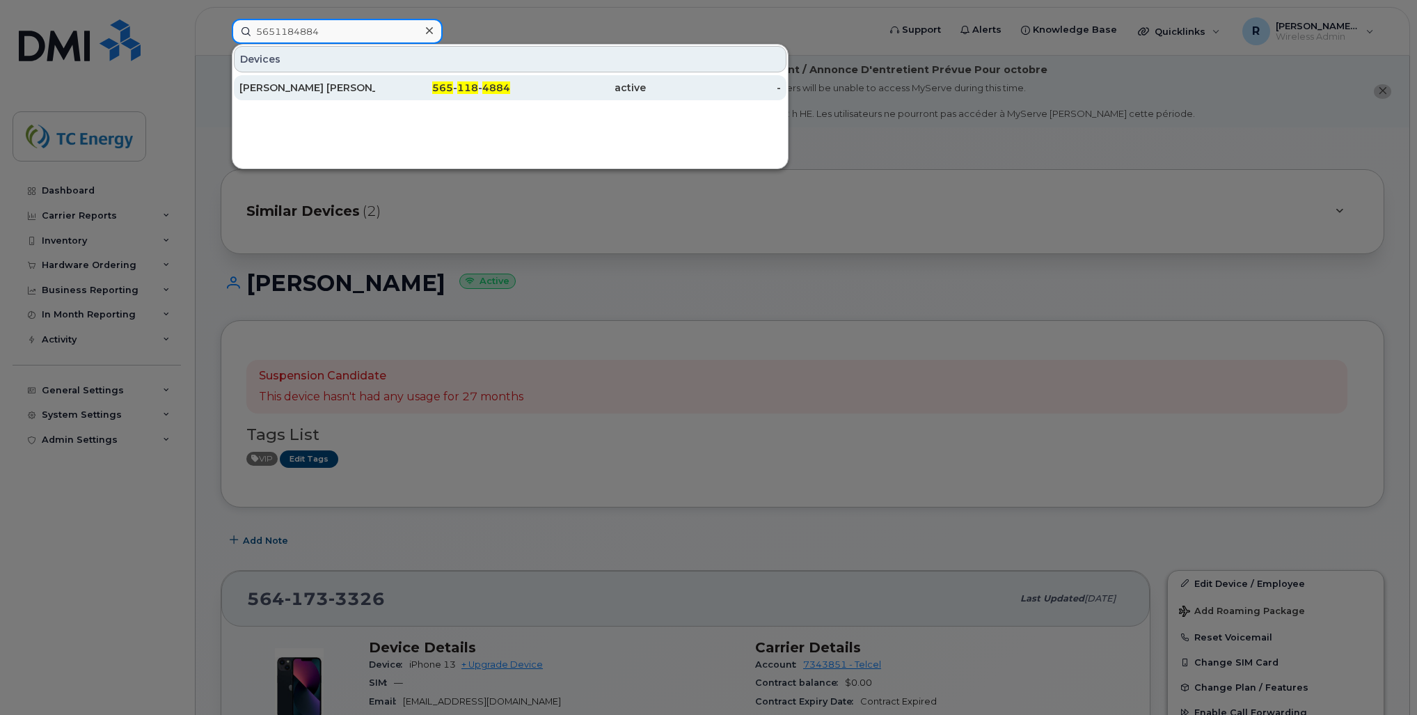
type input "5651184884"
click at [334, 86] on div "[PERSON_NAME] [PERSON_NAME]" at bounding box center [307, 88] width 136 height 14
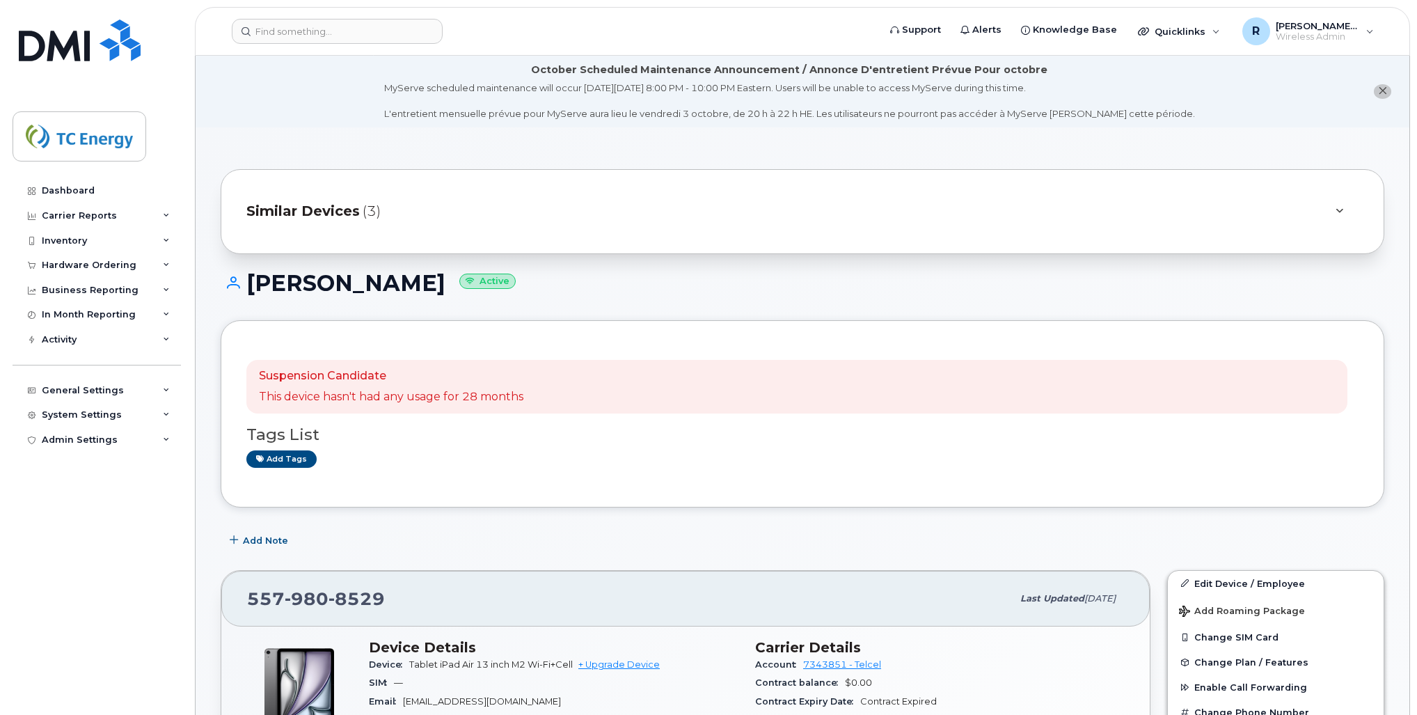
scroll to position [334, 0]
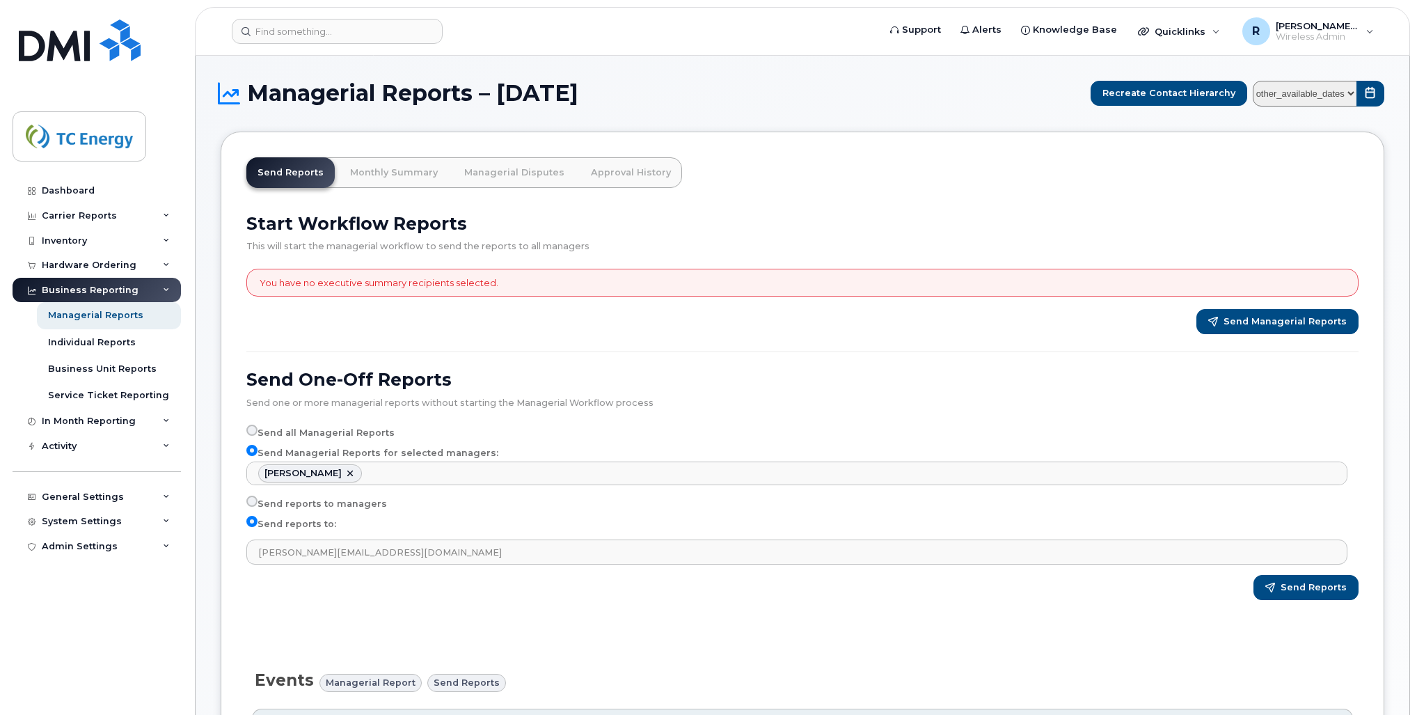
select select "8714f744-5ade-4d45-8685-57b8d43e8e01"
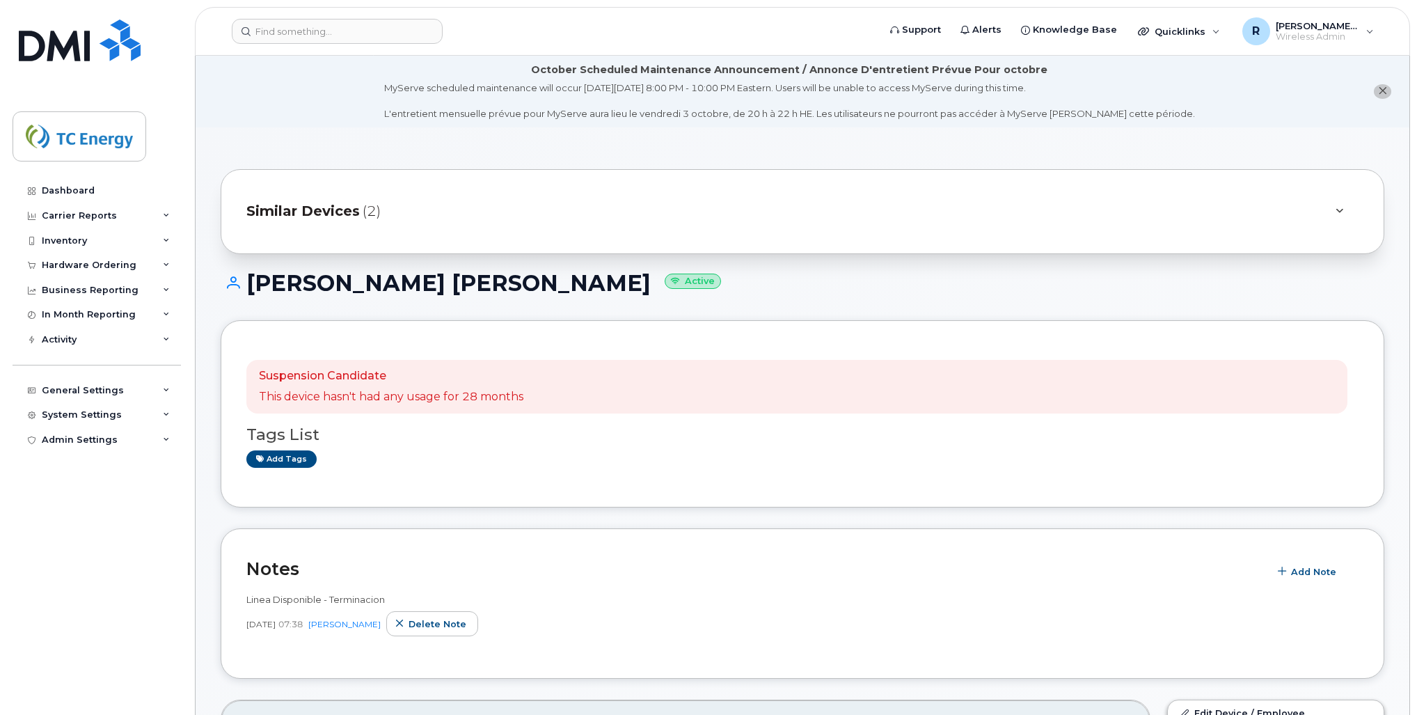
click at [328, 212] on span "Similar Devices" at bounding box center [302, 211] width 113 height 20
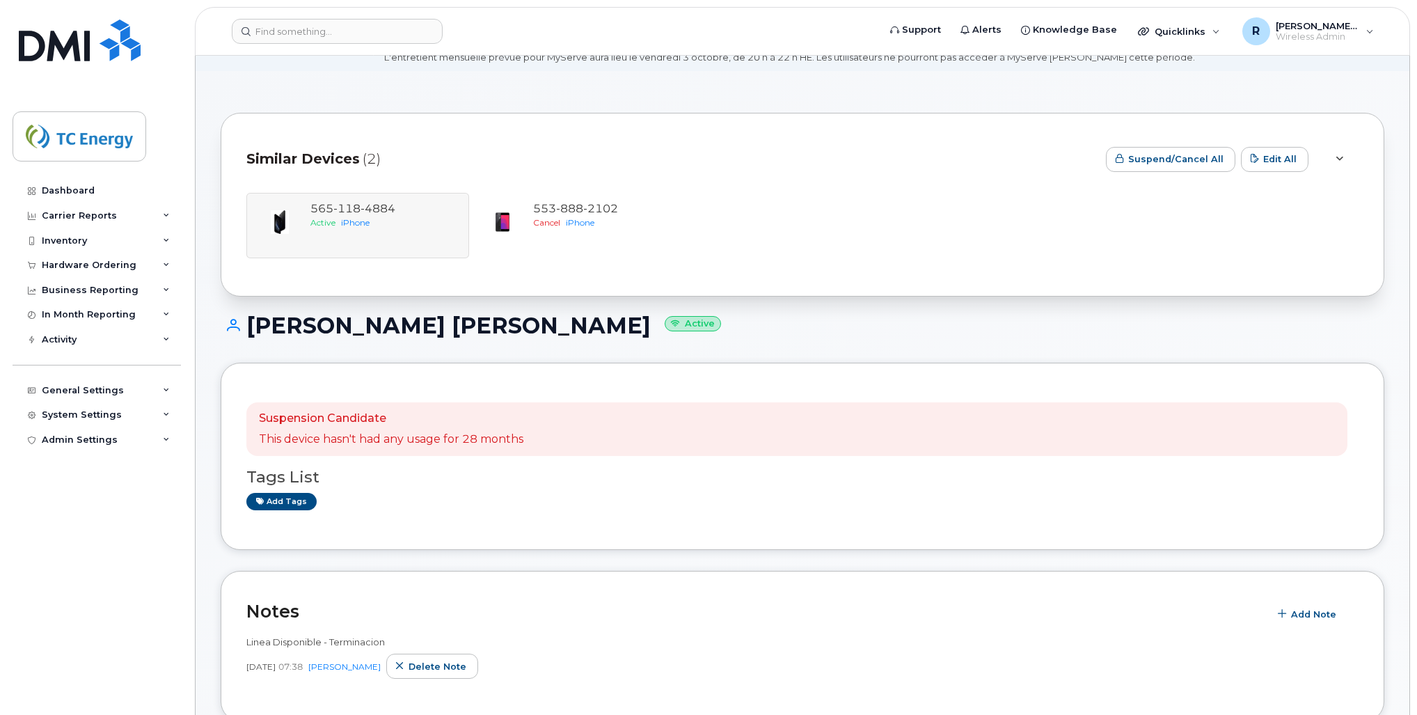
scroll to position [56, 0]
